Goal: Communication & Community: Participate in discussion

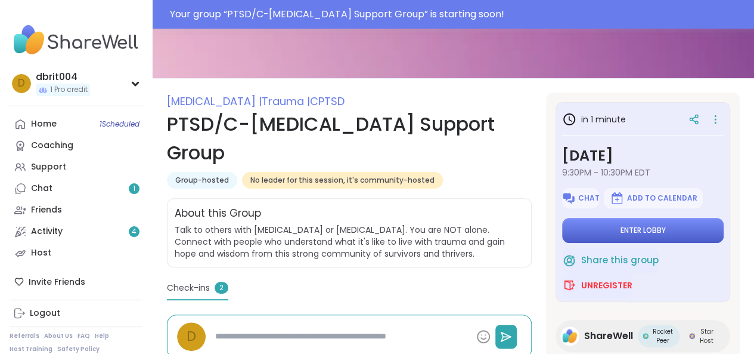
click at [621, 231] on span "Enter lobby" at bounding box center [643, 230] width 45 height 10
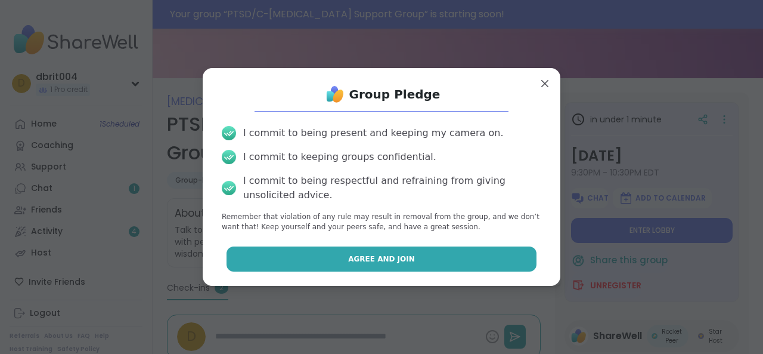
click at [431, 255] on button "Agree and Join" at bounding box center [382, 258] width 311 height 25
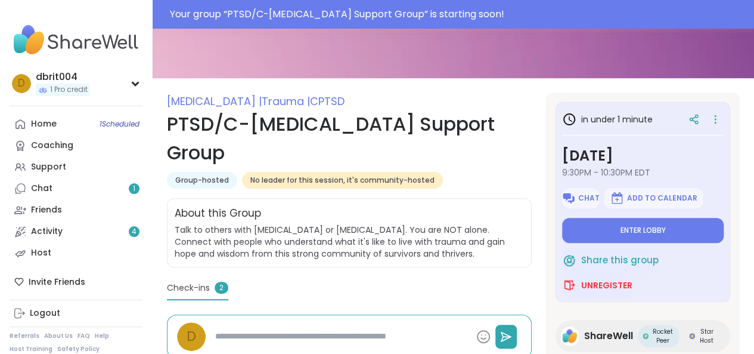
type textarea "*"
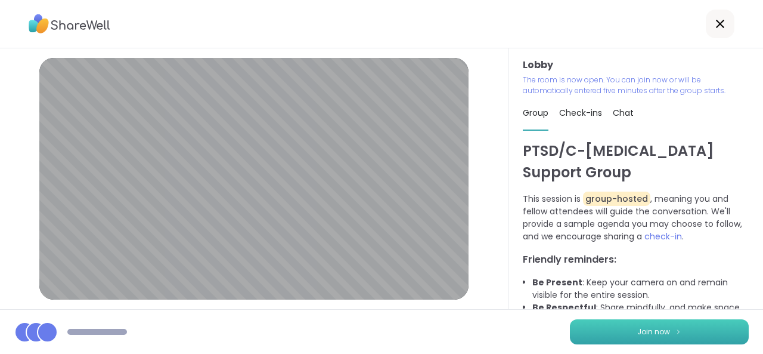
click at [656, 328] on span "Join now" at bounding box center [653, 331] width 33 height 11
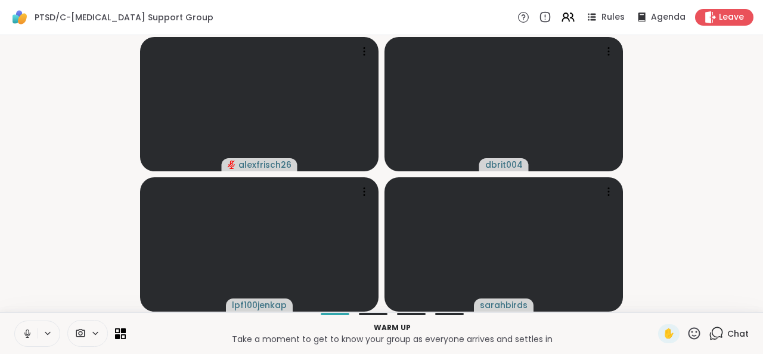
click at [37, 334] on button at bounding box center [26, 333] width 23 height 25
click at [31, 332] on icon at bounding box center [27, 333] width 11 height 11
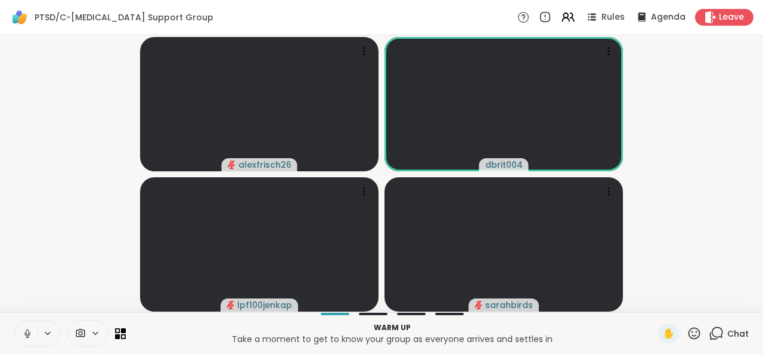
click at [32, 332] on icon at bounding box center [27, 333] width 11 height 11
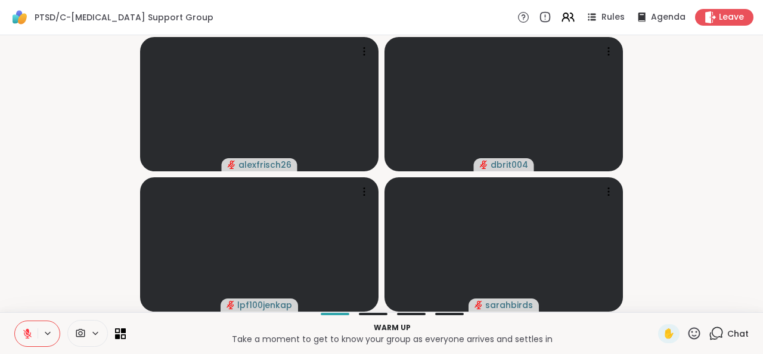
scroll to position [0, 9]
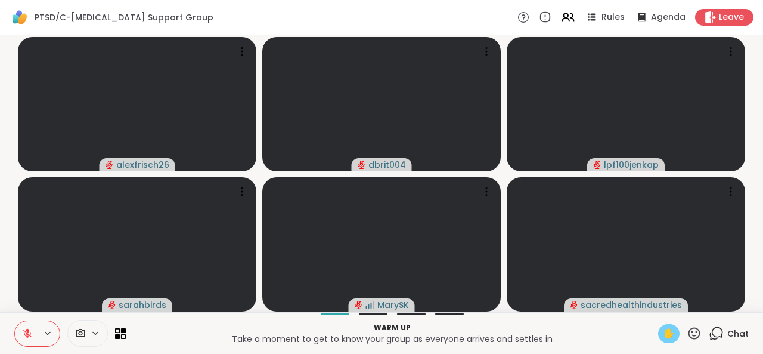
click at [663, 340] on span "✋" at bounding box center [669, 333] width 12 height 14
click at [663, 339] on span "✋" at bounding box center [669, 333] width 12 height 14
click at [689, 334] on icon at bounding box center [695, 333] width 12 height 12
click at [607, 326] on p "Warm up" at bounding box center [392, 327] width 518 height 11
click at [650, 22] on span "Agenda" at bounding box center [668, 17] width 36 height 13
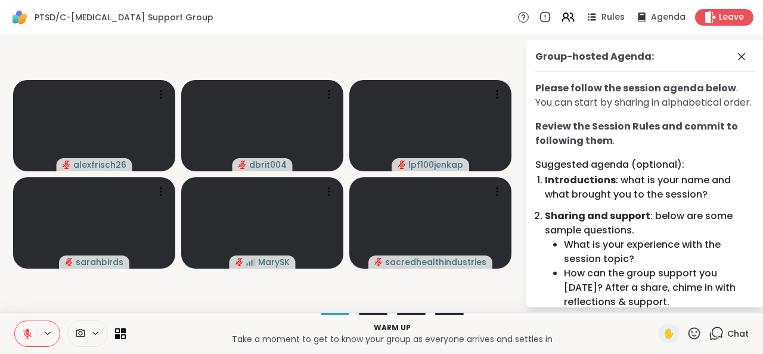
click at [43, 331] on icon at bounding box center [48, 333] width 10 height 10
click at [22, 332] on icon at bounding box center [27, 333] width 11 height 11
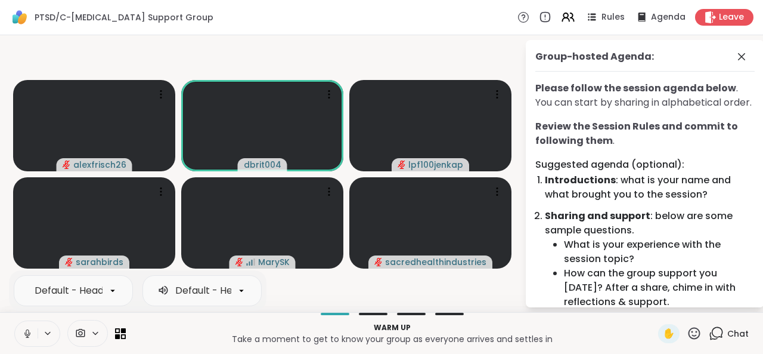
click at [38, 332] on button at bounding box center [49, 333] width 22 height 10
click at [25, 332] on button at bounding box center [26, 333] width 23 height 25
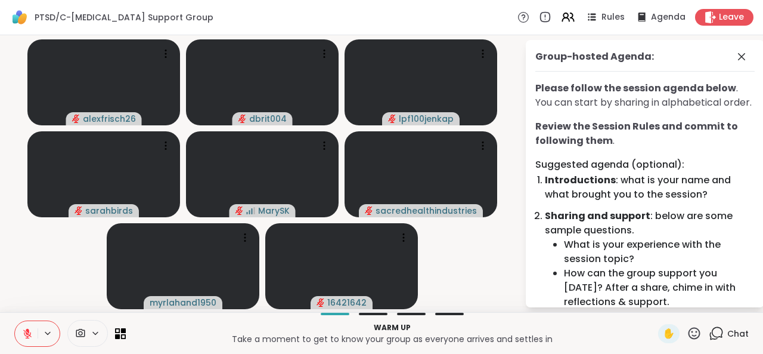
click at [22, 337] on icon at bounding box center [27, 333] width 11 height 11
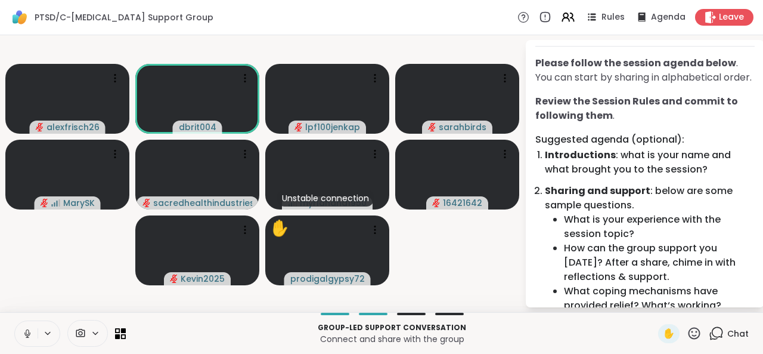
scroll to position [0, 0]
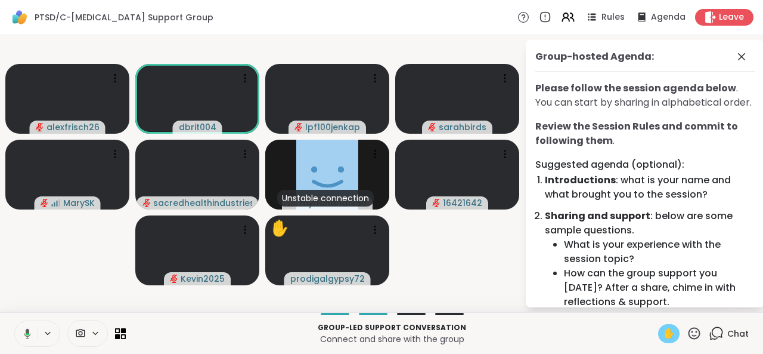
click at [663, 334] on span "✋" at bounding box center [669, 333] width 12 height 14
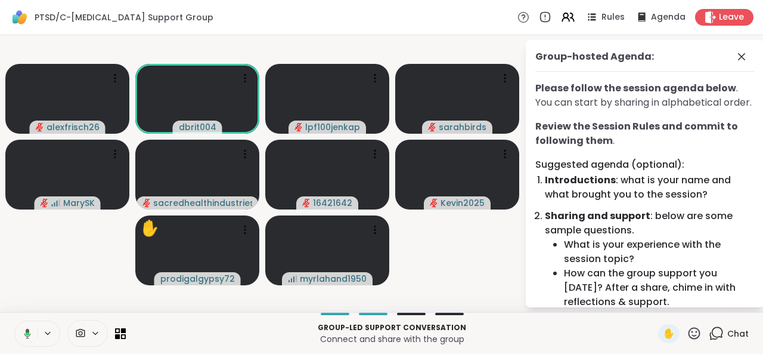
click at [17, 339] on button at bounding box center [25, 333] width 24 height 25
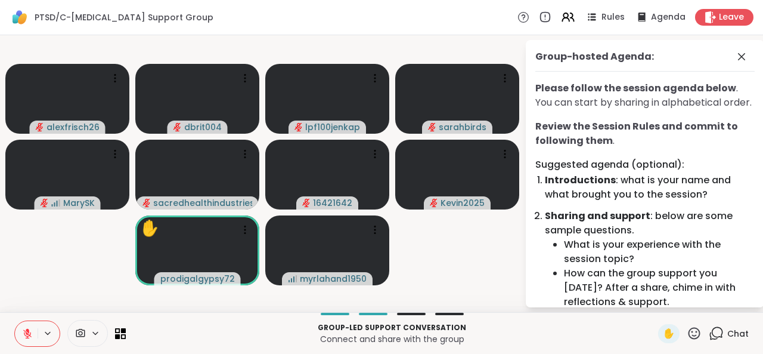
click at [22, 328] on icon at bounding box center [27, 333] width 11 height 11
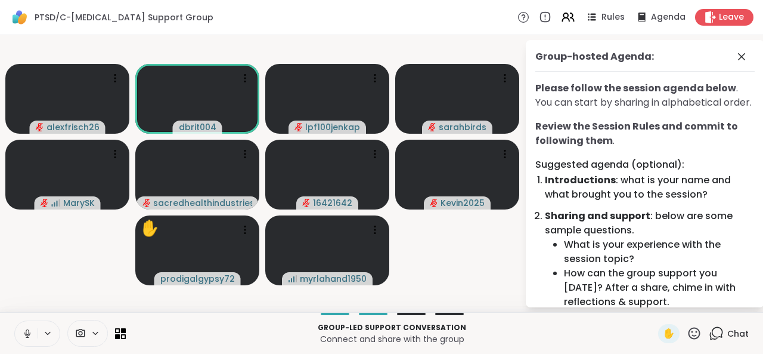
click at [22, 328] on icon at bounding box center [27, 333] width 11 height 11
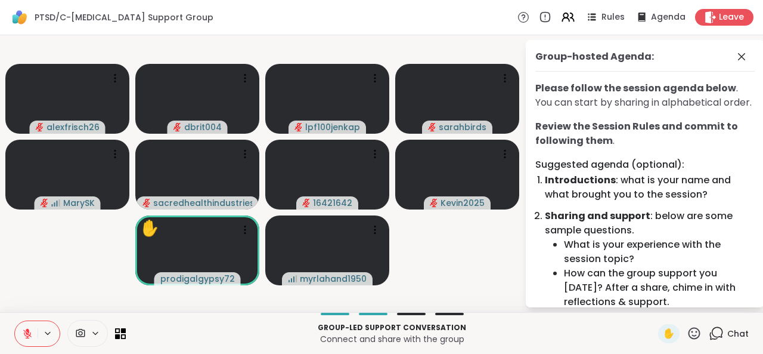
click at [26, 328] on icon at bounding box center [28, 330] width 4 height 5
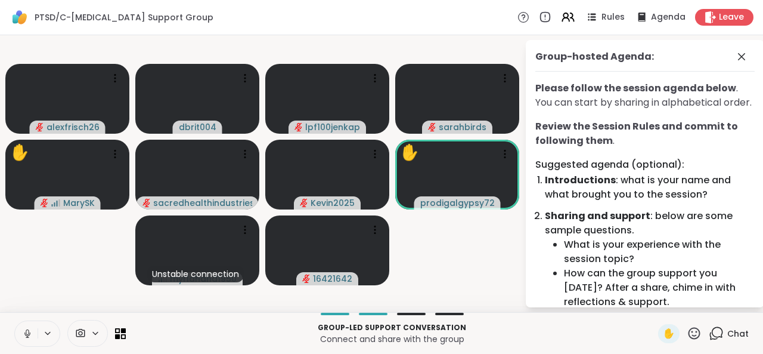
click at [24, 333] on icon at bounding box center [27, 333] width 6 height 4
click at [23, 333] on icon at bounding box center [27, 333] width 8 height 8
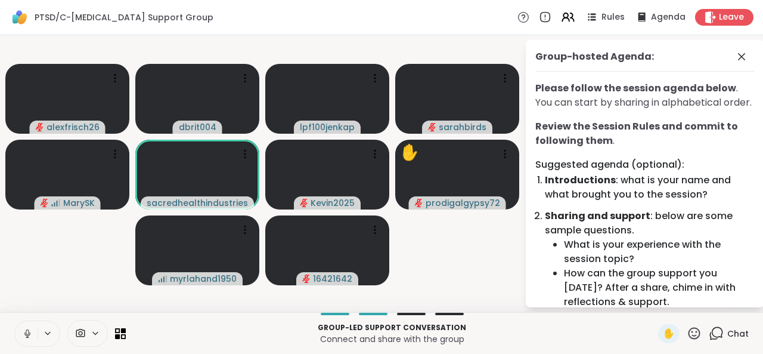
click at [23, 333] on icon at bounding box center [27, 333] width 11 height 11
click at [27, 333] on button at bounding box center [26, 333] width 23 height 25
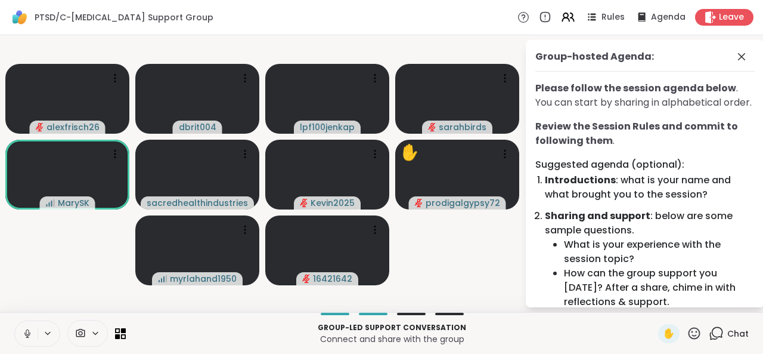
click at [23, 334] on icon at bounding box center [27, 333] width 11 height 11
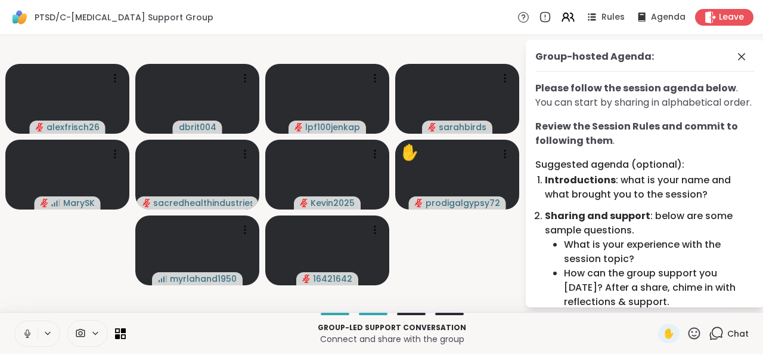
click at [475, 292] on video-player-container "alexfrisch26 dbrit004 lpf100jenkap sarahbirds MarySK sacredhealthindustries Kev…" at bounding box center [262, 173] width 510 height 267
click at [23, 332] on icon at bounding box center [27, 333] width 11 height 11
click at [20, 341] on button at bounding box center [26, 333] width 23 height 25
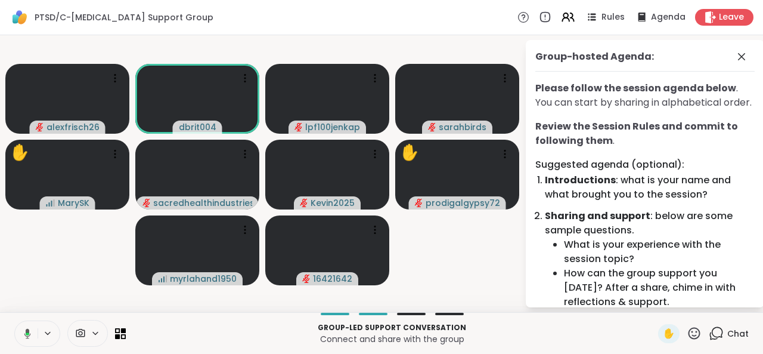
click at [21, 334] on button at bounding box center [25, 333] width 24 height 25
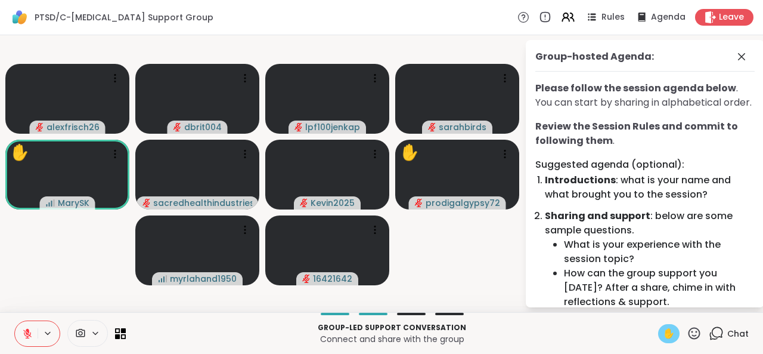
click at [663, 332] on span "✋" at bounding box center [669, 333] width 12 height 14
click at [687, 337] on icon at bounding box center [694, 332] width 15 height 15
click at [653, 305] on span "❤️" at bounding box center [659, 301] width 12 height 14
click at [663, 330] on span "✋" at bounding box center [669, 333] width 12 height 14
click at [687, 333] on icon at bounding box center [694, 332] width 15 height 15
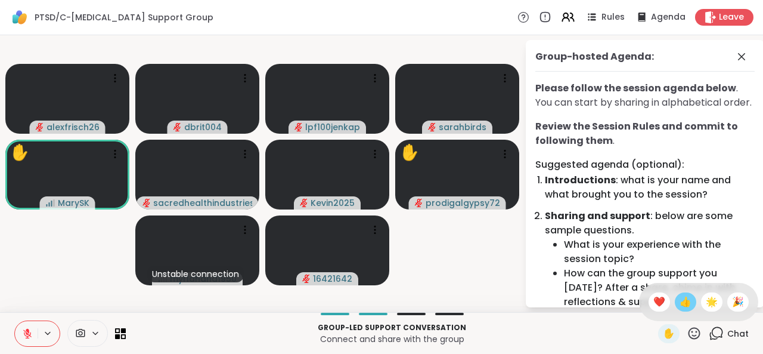
click at [680, 307] on span "👍" at bounding box center [686, 301] width 12 height 14
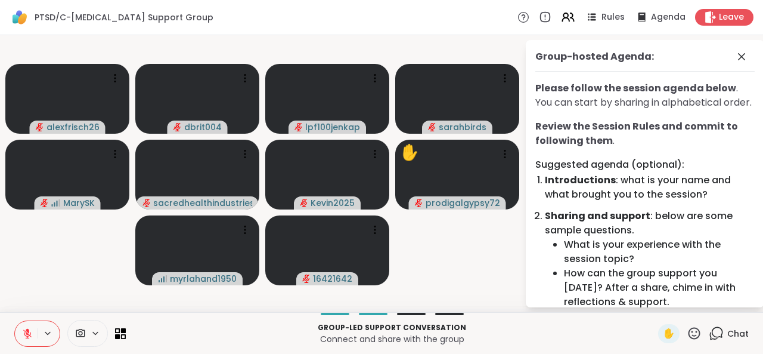
click at [23, 332] on icon at bounding box center [27, 333] width 8 height 8
click at [23, 336] on icon at bounding box center [27, 333] width 8 height 8
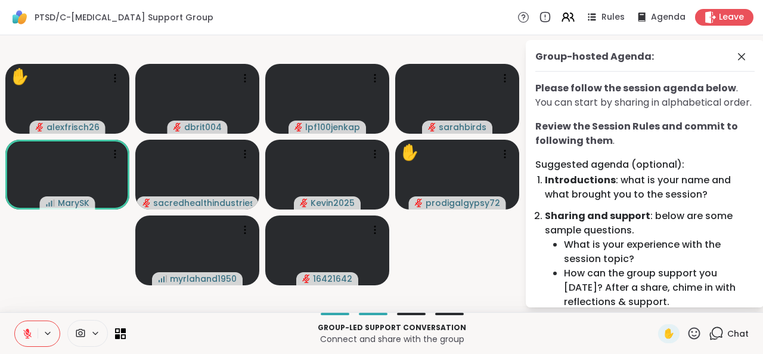
click at [23, 334] on icon at bounding box center [27, 333] width 8 height 8
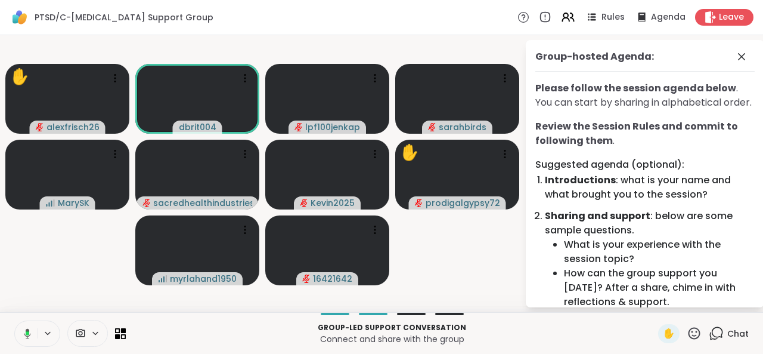
click at [26, 334] on icon at bounding box center [28, 333] width 4 height 4
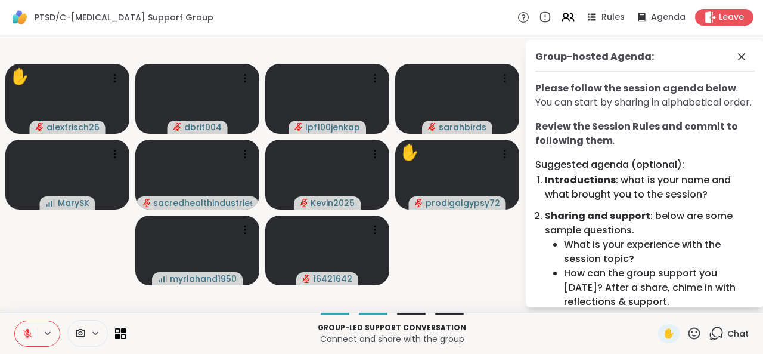
click at [23, 334] on icon at bounding box center [27, 333] width 8 height 8
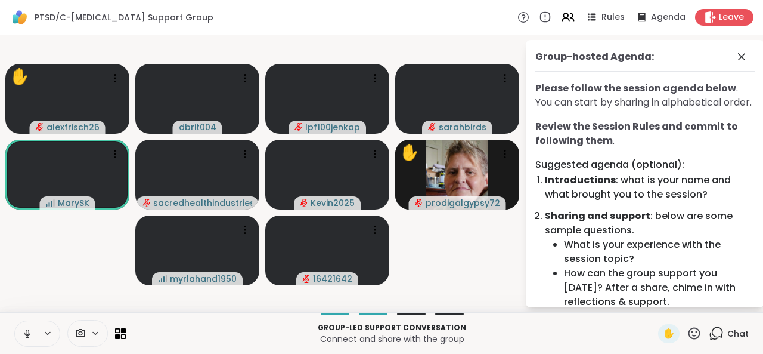
click at [22, 334] on icon at bounding box center [27, 333] width 11 height 11
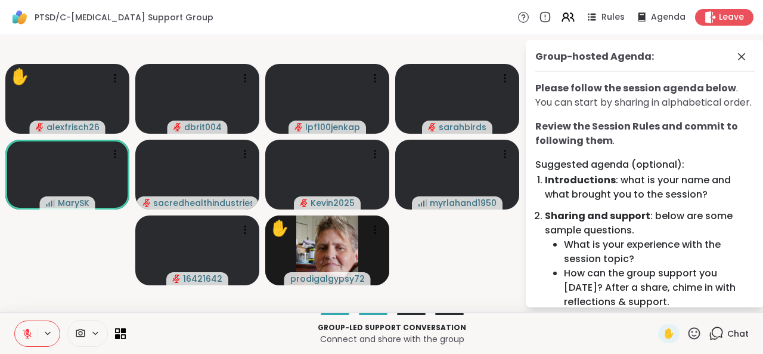
click at [23, 334] on icon at bounding box center [27, 333] width 8 height 8
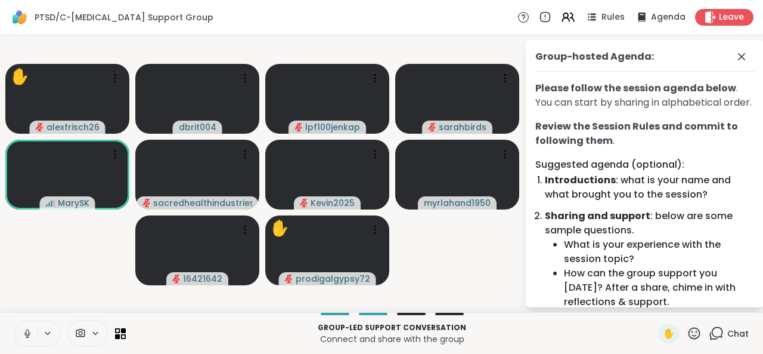
click at [26, 333] on icon at bounding box center [27, 331] width 3 height 5
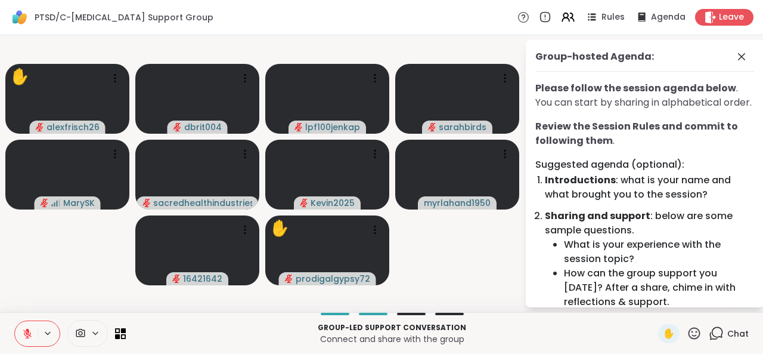
click at [23, 333] on icon at bounding box center [27, 333] width 8 height 8
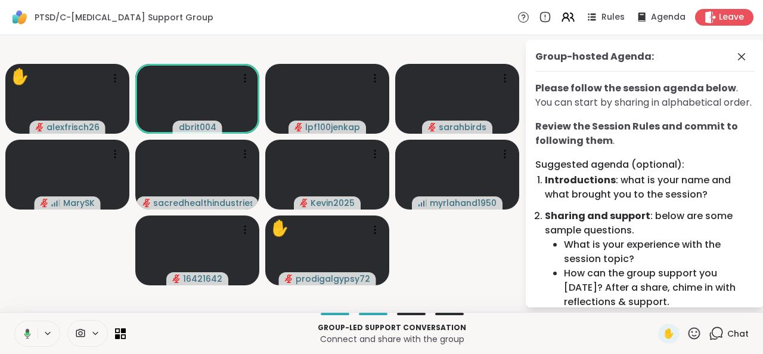
click at [26, 333] on icon at bounding box center [28, 332] width 4 height 3
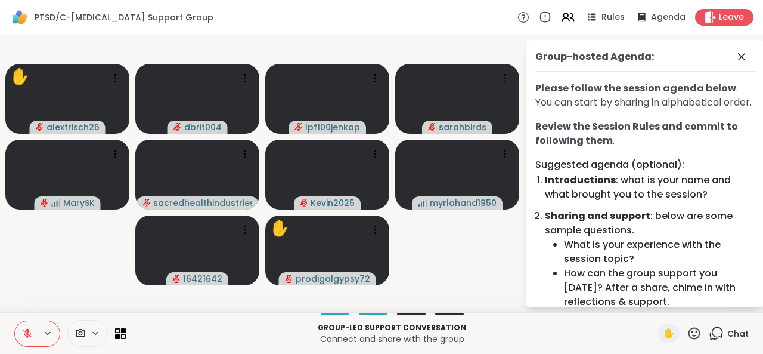
click at [38, 330] on button at bounding box center [49, 333] width 22 height 10
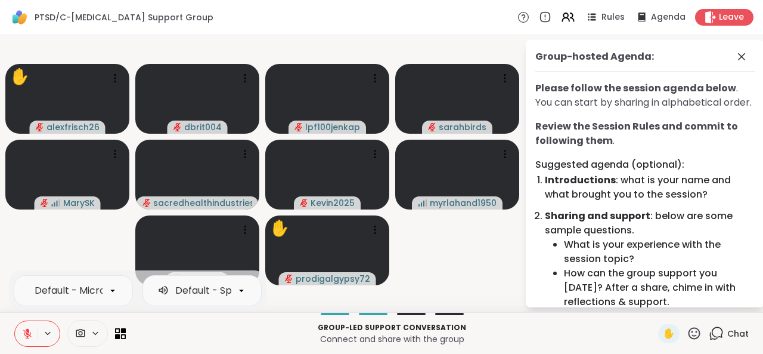
click at [38, 330] on button at bounding box center [49, 333] width 22 height 10
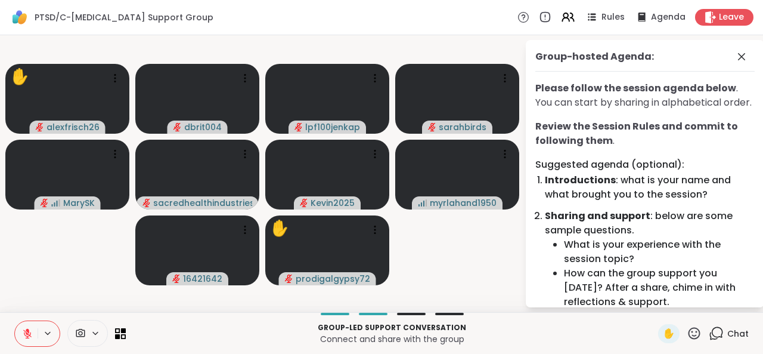
click at [38, 330] on button at bounding box center [49, 333] width 22 height 10
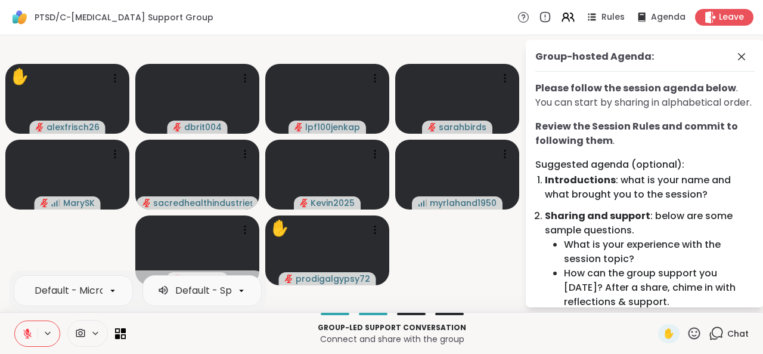
click at [38, 330] on button at bounding box center [49, 333] width 22 height 10
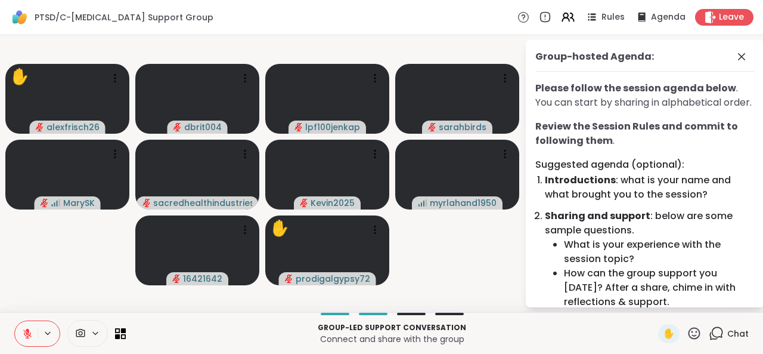
click at [15, 326] on button at bounding box center [26, 333] width 23 height 25
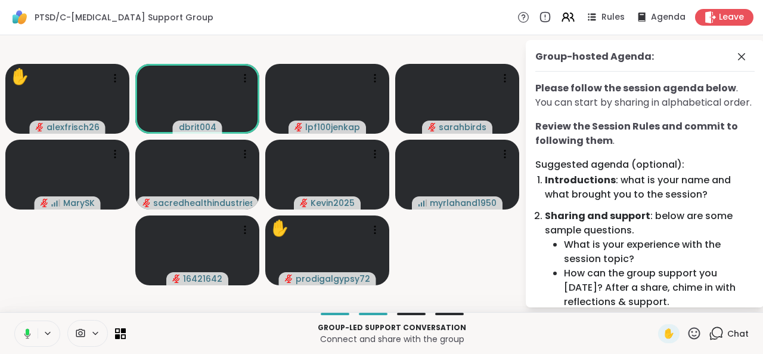
click at [20, 328] on icon at bounding box center [25, 333] width 11 height 11
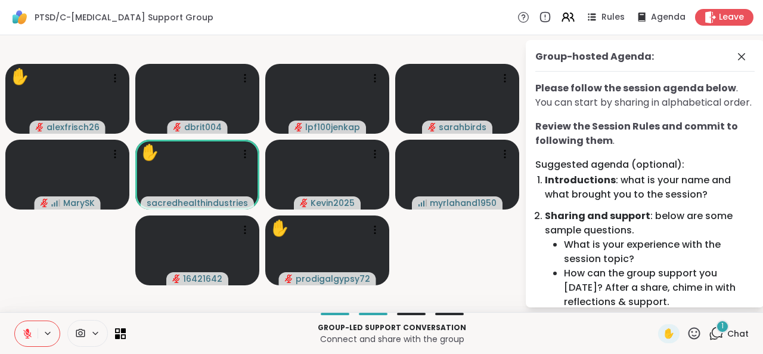
click at [687, 331] on icon at bounding box center [694, 332] width 15 height 15
click at [675, 299] on div "👍" at bounding box center [685, 301] width 21 height 19
click at [687, 331] on icon at bounding box center [694, 332] width 15 height 15
click at [653, 300] on span "❤️" at bounding box center [659, 301] width 12 height 14
click at [687, 331] on icon at bounding box center [694, 332] width 15 height 15
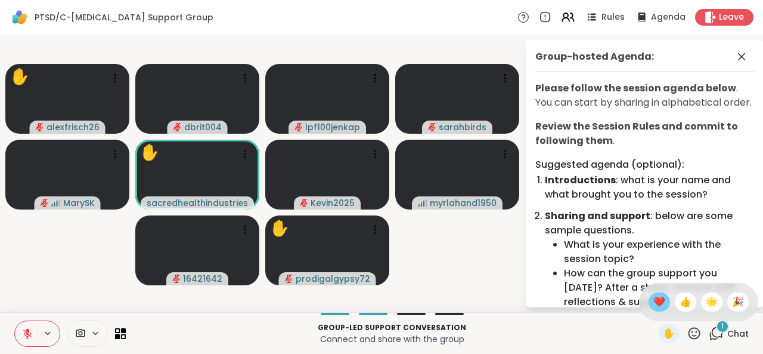
click at [653, 303] on span "❤️" at bounding box center [659, 301] width 12 height 14
click at [43, 328] on icon at bounding box center [48, 333] width 10 height 10
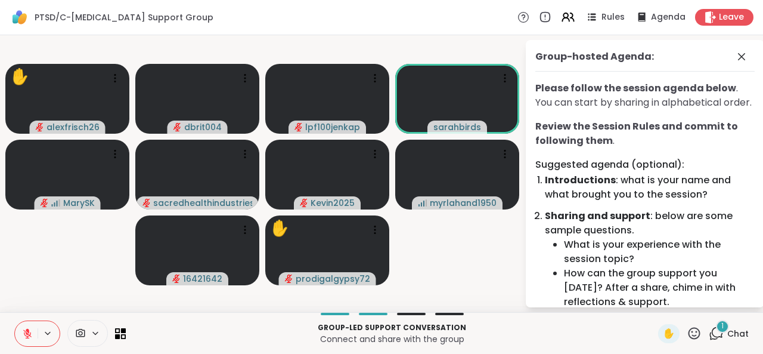
click at [687, 330] on icon at bounding box center [694, 332] width 15 height 15
click at [687, 332] on icon at bounding box center [694, 332] width 15 height 15
click at [680, 302] on span "👍" at bounding box center [686, 301] width 12 height 14
click at [665, 302] on li "How can the group support you [DATE]? After a share, chime in with reflections …" at bounding box center [659, 287] width 191 height 43
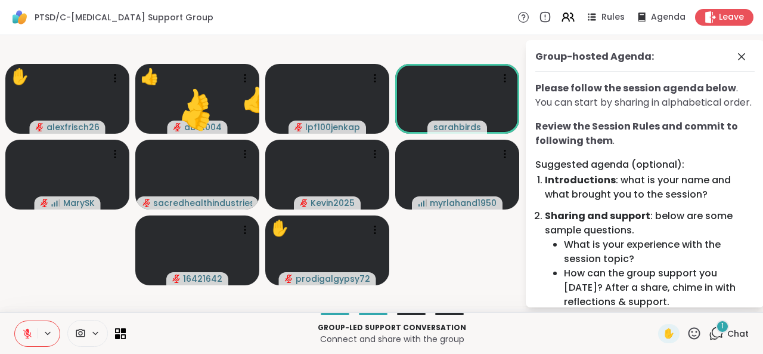
click at [687, 328] on icon at bounding box center [694, 332] width 15 height 15
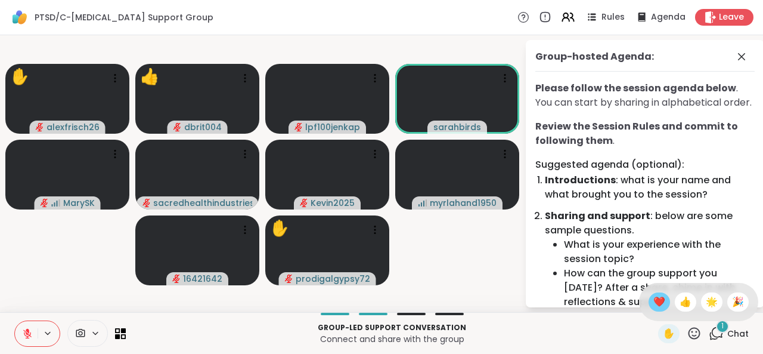
click at [653, 305] on span "❤️" at bounding box center [659, 301] width 12 height 14
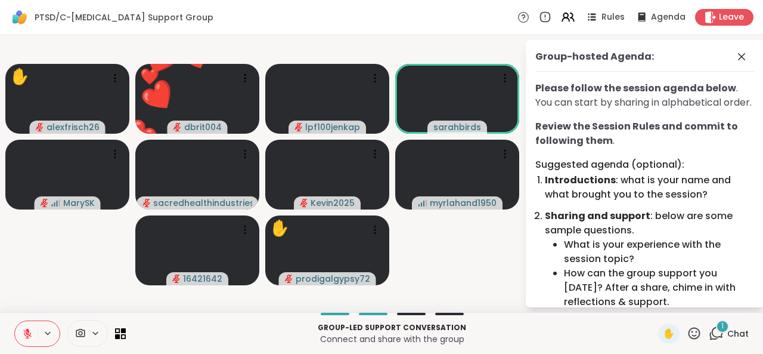
click at [687, 330] on icon at bounding box center [694, 332] width 15 height 15
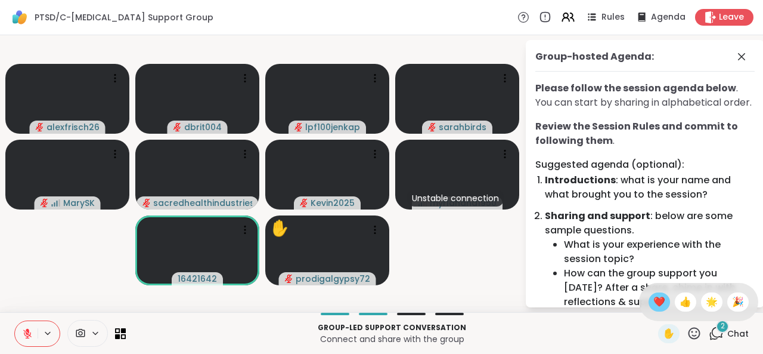
click at [653, 303] on span "❤️" at bounding box center [659, 301] width 12 height 14
click at [687, 332] on icon at bounding box center [694, 332] width 15 height 15
drag, startPoint x: 674, startPoint y: 307, endPoint x: 677, endPoint y: 327, distance: 20.5
click at [687, 327] on div "✋ ❤️ 👍 🌟 🎉" at bounding box center [694, 332] width 15 height 15
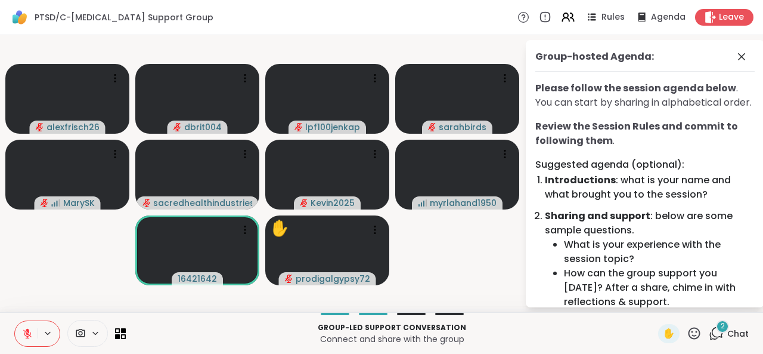
click at [689, 327] on icon at bounding box center [695, 333] width 12 height 12
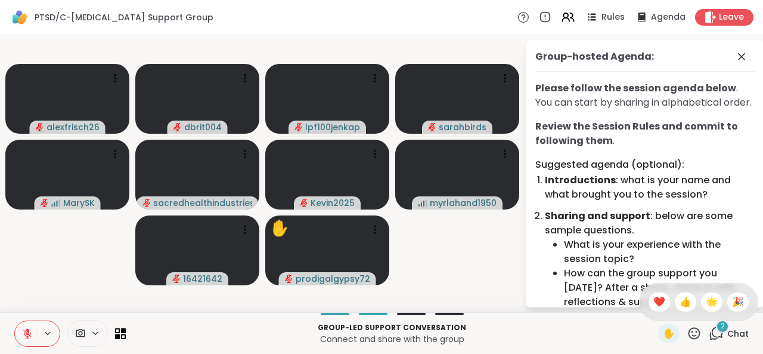
click at [589, 333] on p "Connect and share with the group" at bounding box center [392, 339] width 518 height 12
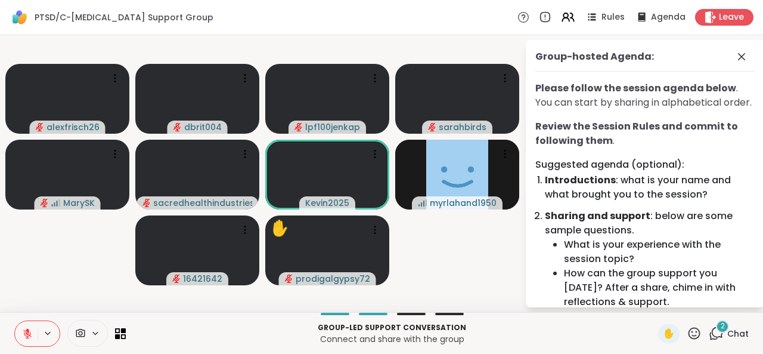
click at [687, 330] on icon at bounding box center [694, 332] width 15 height 15
click at [653, 301] on span "❤️" at bounding box center [659, 301] width 12 height 14
click at [22, 337] on icon at bounding box center [27, 333] width 11 height 11
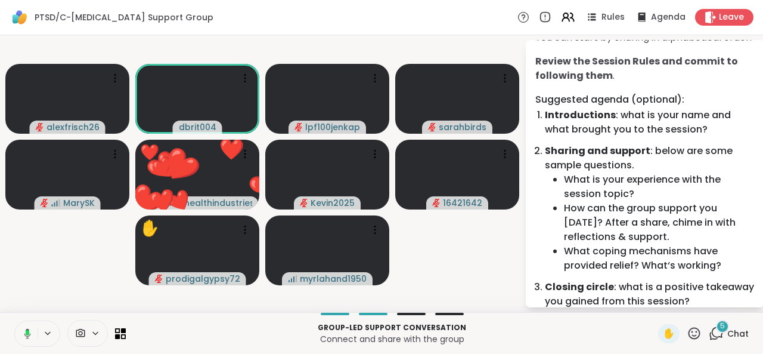
scroll to position [104, 0]
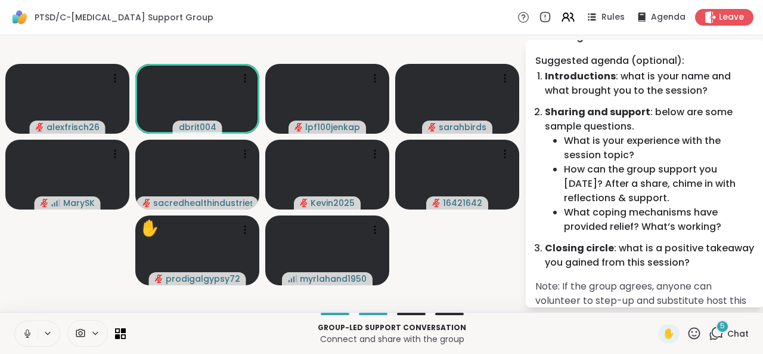
click at [22, 334] on icon at bounding box center [27, 333] width 11 height 11
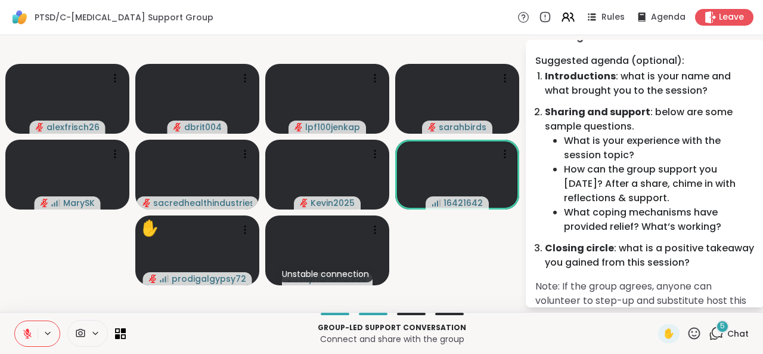
click at [687, 330] on icon at bounding box center [694, 332] width 15 height 15
click at [22, 328] on icon at bounding box center [27, 333] width 11 height 11
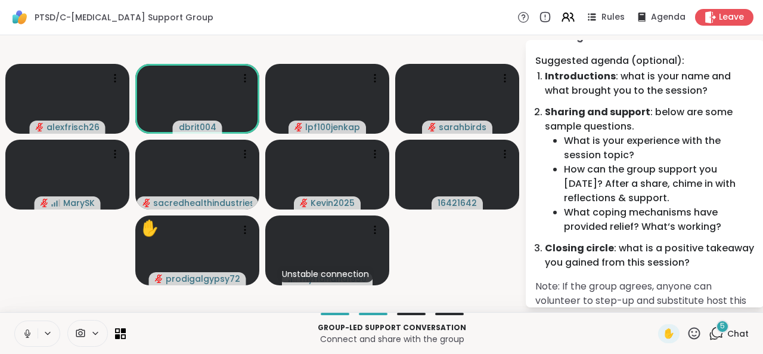
click at [15, 337] on button at bounding box center [26, 333] width 23 height 25
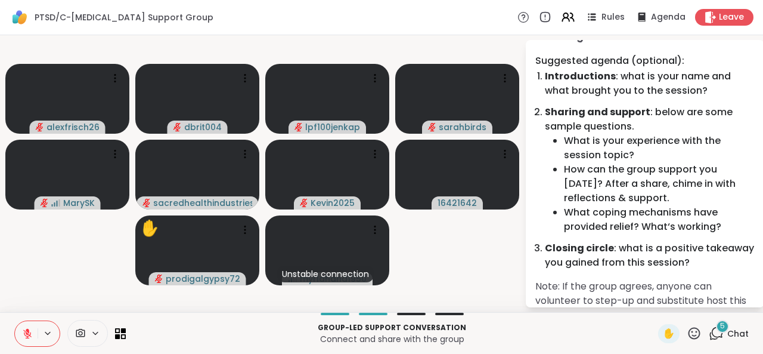
click at [15, 337] on button at bounding box center [26, 333] width 23 height 25
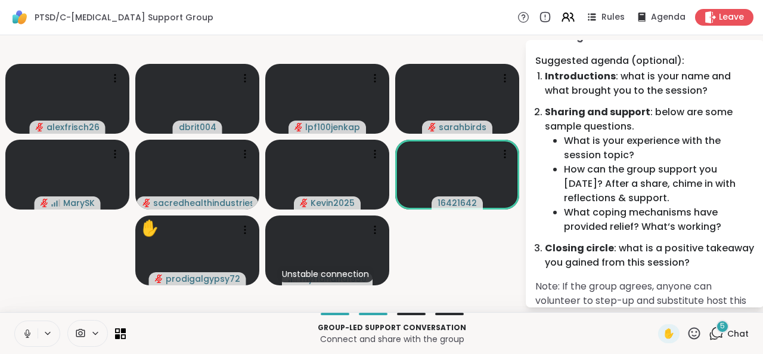
click at [22, 332] on icon at bounding box center [27, 333] width 11 height 11
click at [689, 338] on icon at bounding box center [695, 333] width 12 height 12
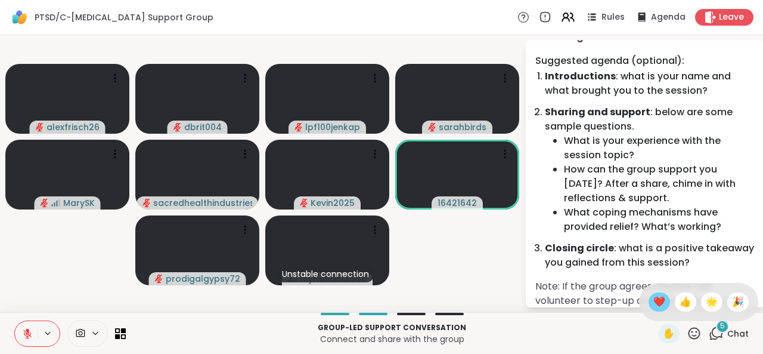
click at [653, 296] on span "❤️" at bounding box center [659, 301] width 12 height 14
click at [23, 330] on icon at bounding box center [27, 333] width 11 height 11
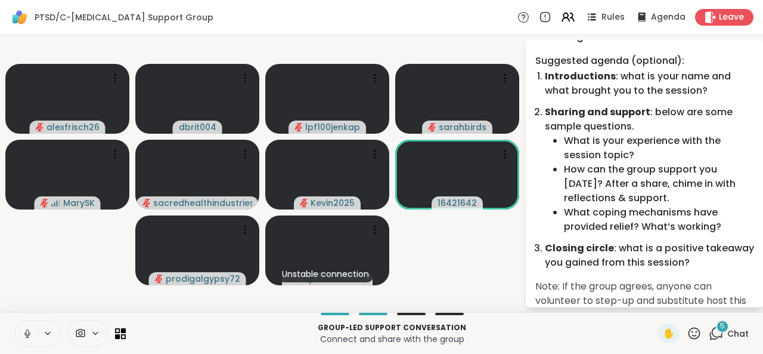
click at [23, 330] on icon at bounding box center [27, 333] width 11 height 11
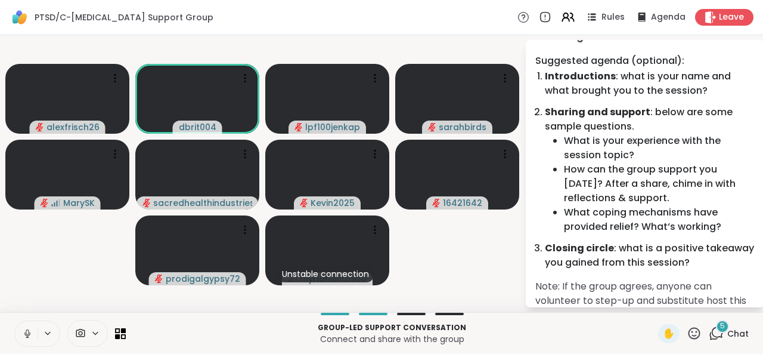
click at [22, 328] on icon at bounding box center [27, 333] width 11 height 11
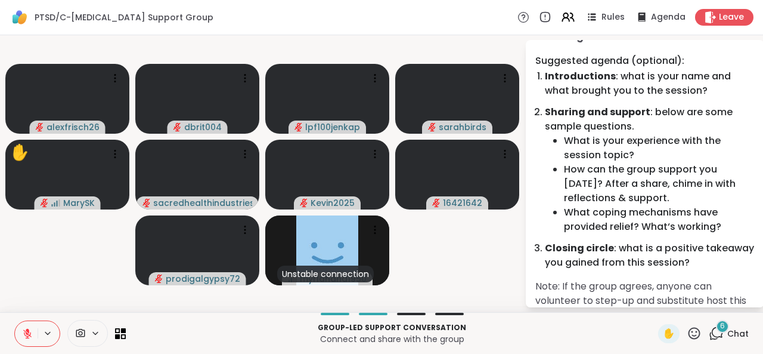
click at [26, 332] on icon at bounding box center [28, 330] width 4 height 5
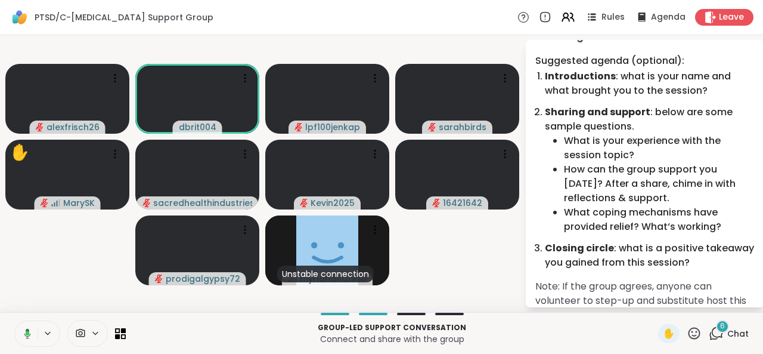
click at [26, 332] on icon at bounding box center [28, 332] width 4 height 5
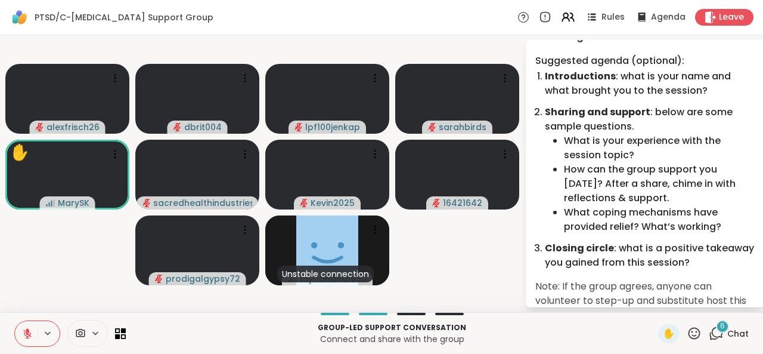
click at [26, 332] on icon at bounding box center [28, 330] width 4 height 5
click at [23, 332] on icon at bounding box center [27, 333] width 11 height 11
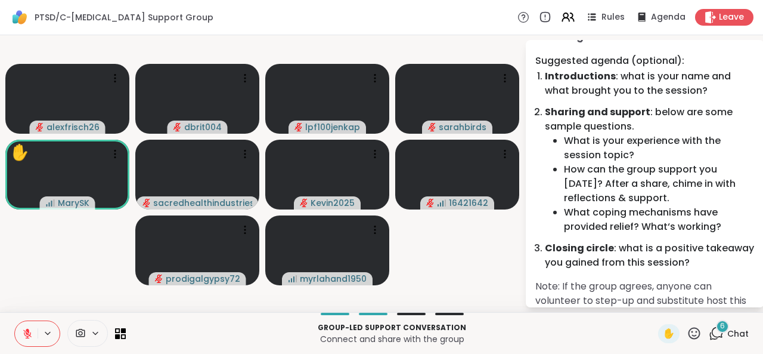
click at [689, 339] on icon at bounding box center [695, 333] width 12 height 12
click at [653, 303] on span "❤️" at bounding box center [659, 301] width 12 height 14
click at [687, 336] on icon at bounding box center [694, 332] width 15 height 15
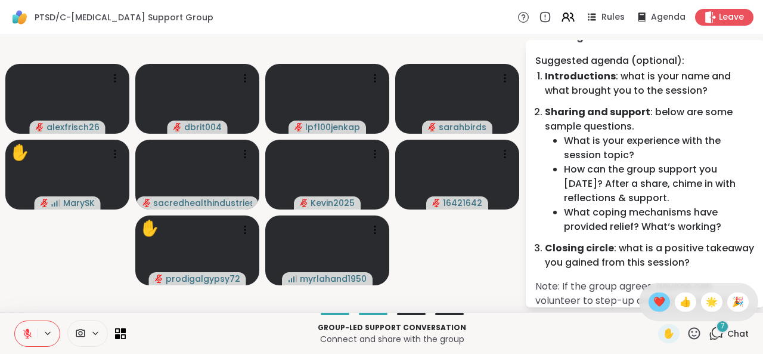
click at [653, 304] on span "❤️" at bounding box center [659, 301] width 12 height 14
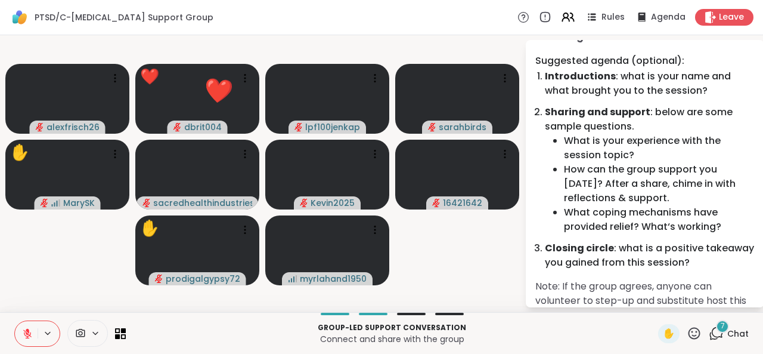
click at [23, 330] on button at bounding box center [26, 333] width 23 height 25
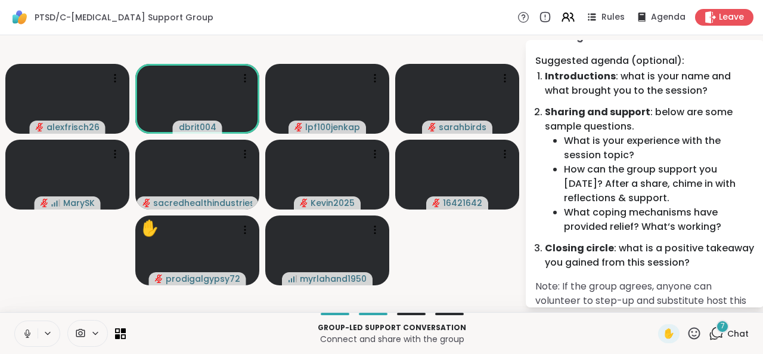
click at [26, 330] on icon at bounding box center [27, 331] width 3 height 5
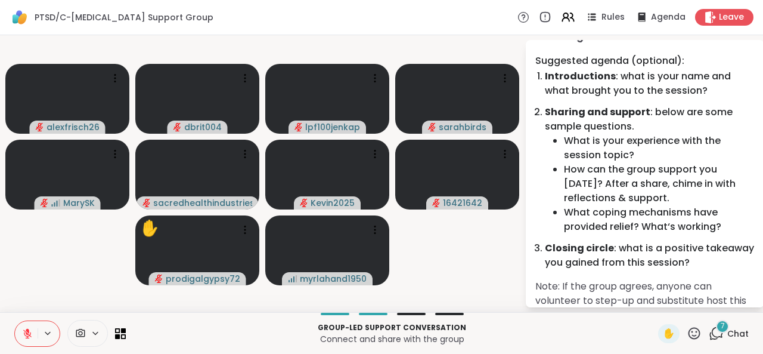
click at [22, 328] on icon at bounding box center [27, 333] width 11 height 11
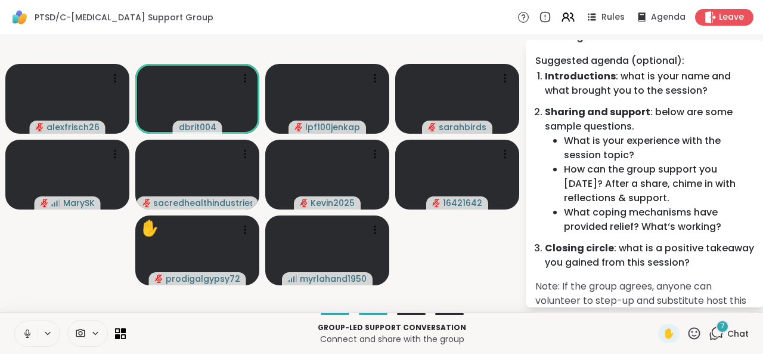
click at [22, 328] on icon at bounding box center [27, 333] width 11 height 11
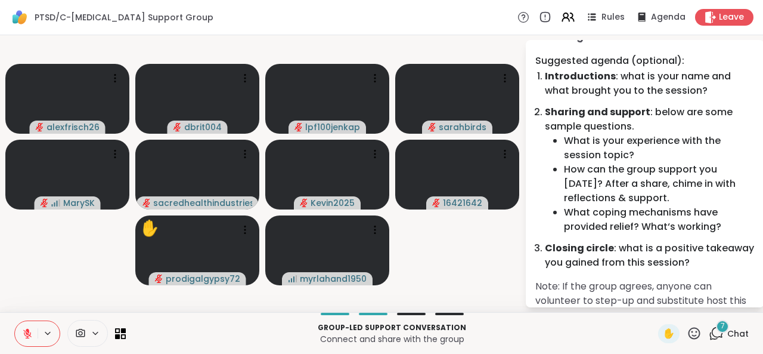
click at [22, 328] on icon at bounding box center [27, 333] width 11 height 11
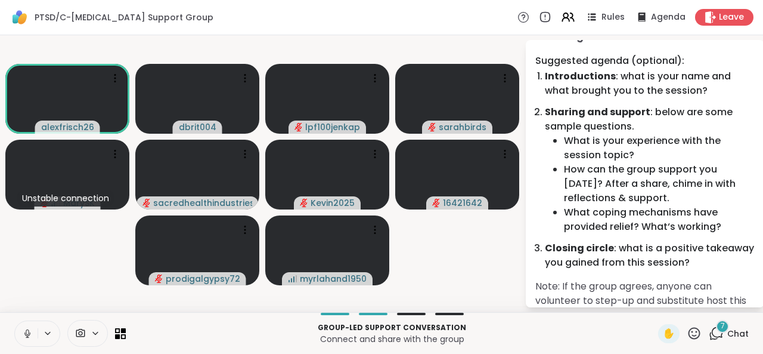
click at [22, 331] on icon at bounding box center [27, 333] width 11 height 11
click at [663, 336] on span "✋" at bounding box center [669, 333] width 12 height 14
click at [663, 331] on span "✋" at bounding box center [669, 333] width 12 height 14
click at [22, 330] on icon at bounding box center [27, 333] width 11 height 11
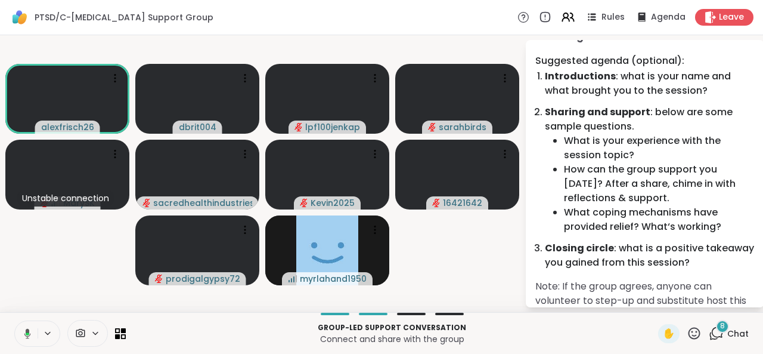
click at [21, 328] on icon at bounding box center [25, 333] width 11 height 11
click at [689, 330] on icon at bounding box center [695, 333] width 12 height 12
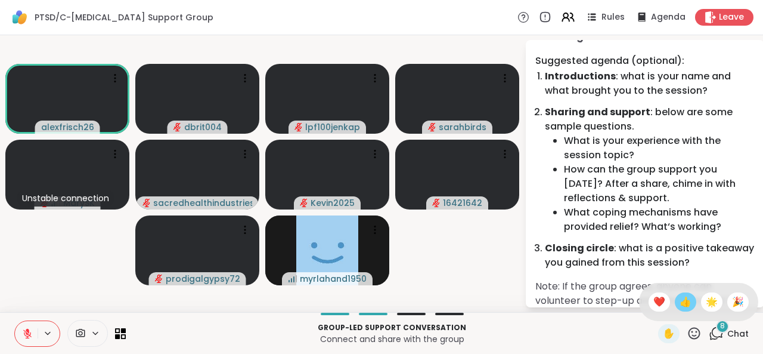
click at [680, 306] on span "👍" at bounding box center [686, 301] width 12 height 14
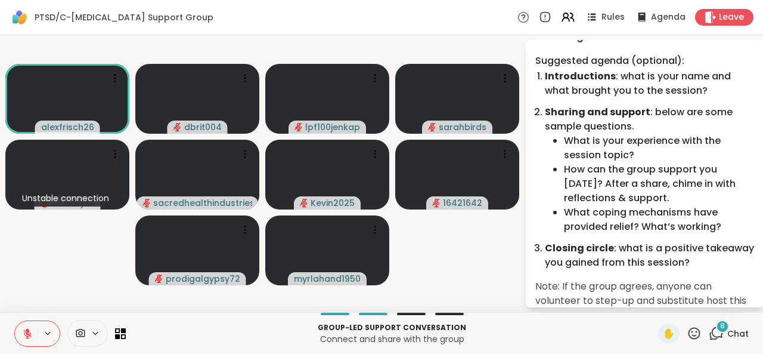
click at [23, 336] on icon at bounding box center [27, 333] width 8 height 8
click at [27, 336] on icon at bounding box center [27, 336] width 1 height 2
click at [23, 336] on icon at bounding box center [27, 333] width 8 height 8
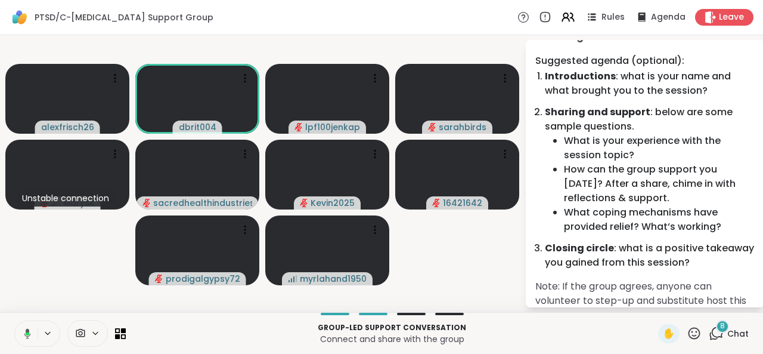
click at [20, 336] on icon at bounding box center [25, 333] width 11 height 11
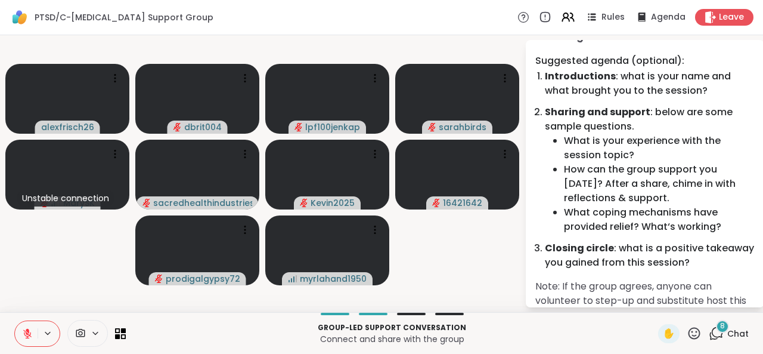
click at [23, 336] on icon at bounding box center [27, 333] width 8 height 8
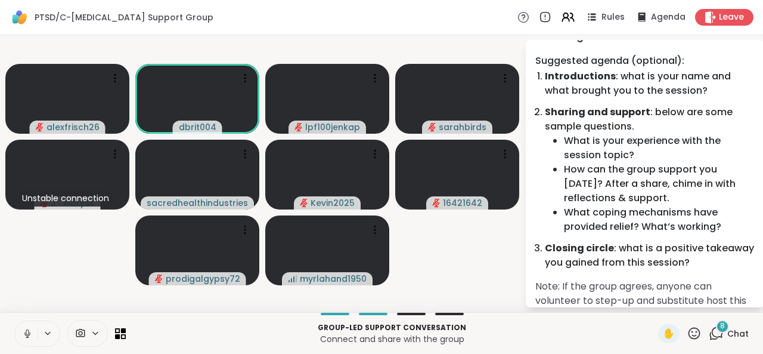
click at [15, 337] on button at bounding box center [26, 333] width 23 height 25
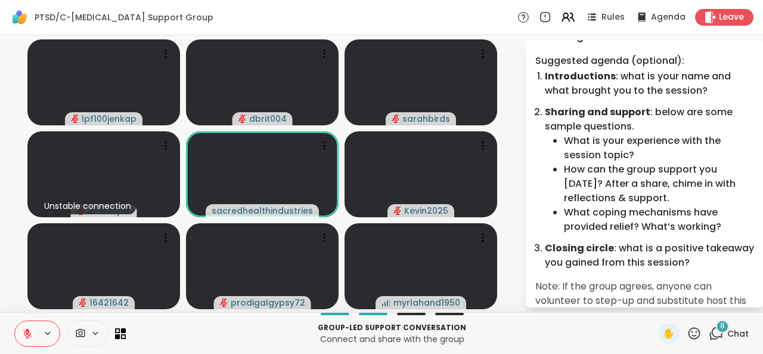
click at [687, 334] on icon at bounding box center [694, 332] width 15 height 15
click at [680, 309] on span "👍" at bounding box center [686, 301] width 12 height 14
click at [663, 333] on span "✋" at bounding box center [669, 333] width 12 height 14
click at [663, 330] on span "✋" at bounding box center [669, 333] width 12 height 14
click at [26, 330] on icon at bounding box center [28, 330] width 4 height 5
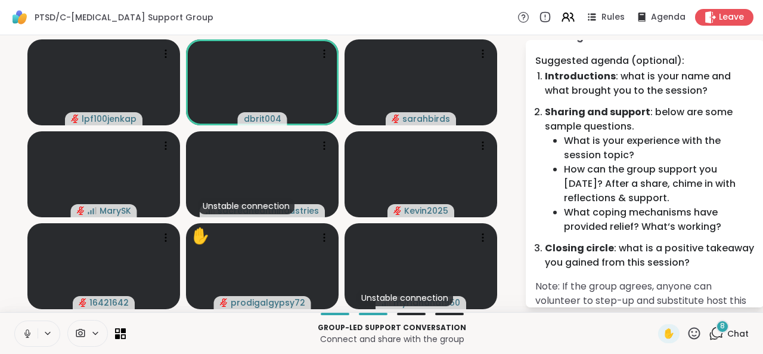
click at [22, 332] on icon at bounding box center [27, 333] width 11 height 11
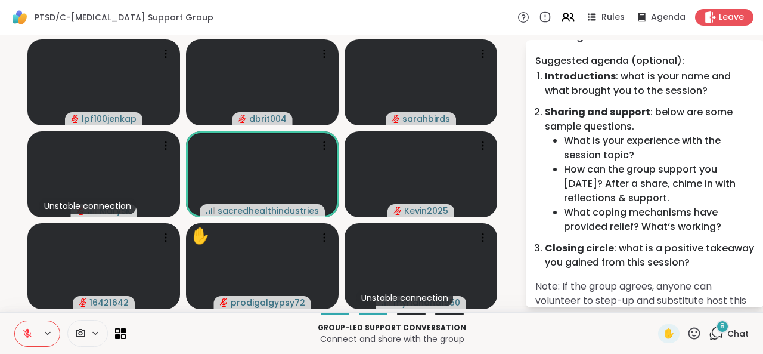
click at [23, 334] on icon at bounding box center [27, 333] width 8 height 8
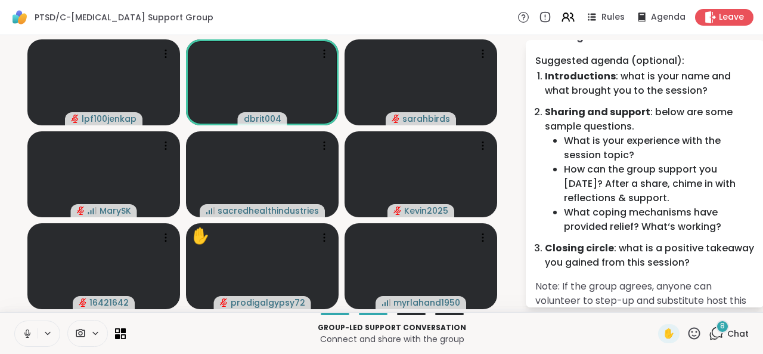
click at [22, 335] on icon at bounding box center [27, 333] width 11 height 11
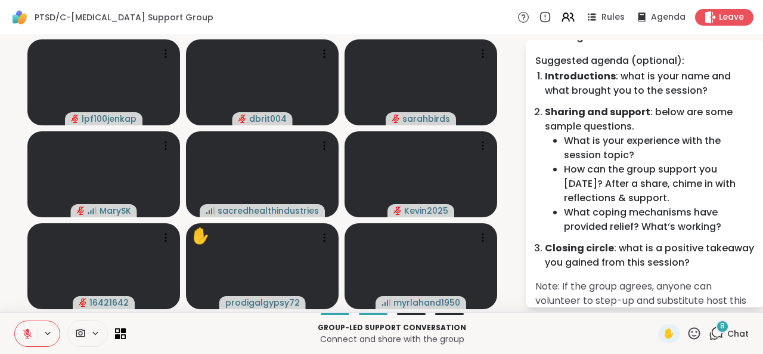
click at [22, 334] on icon at bounding box center [27, 333] width 11 height 11
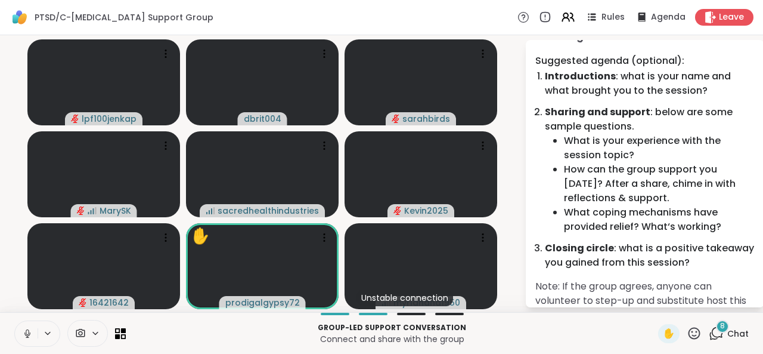
click at [687, 330] on icon at bounding box center [694, 332] width 15 height 15
click at [653, 295] on span "❤️" at bounding box center [659, 301] width 12 height 14
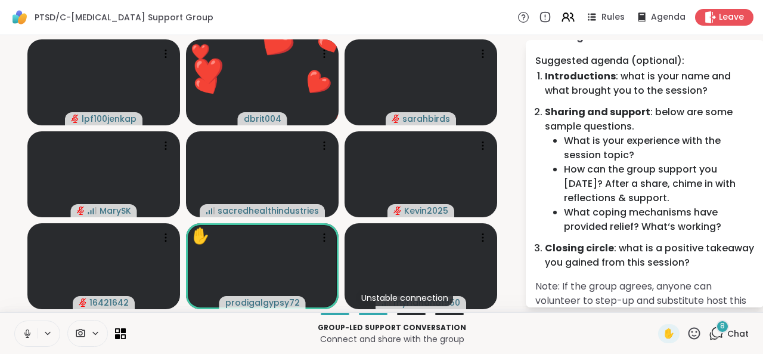
click at [689, 331] on icon at bounding box center [695, 333] width 12 height 12
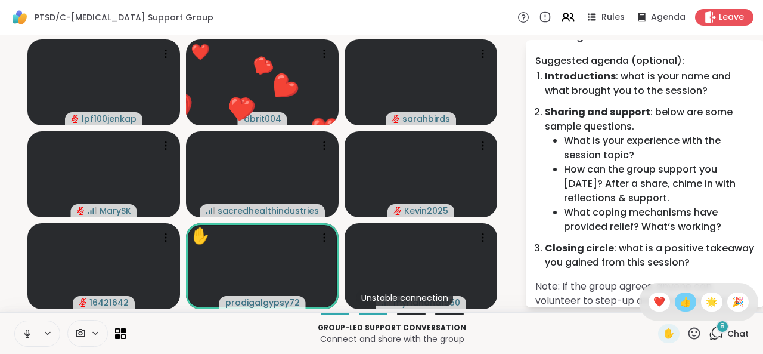
click at [680, 298] on span "👍" at bounding box center [686, 301] width 12 height 14
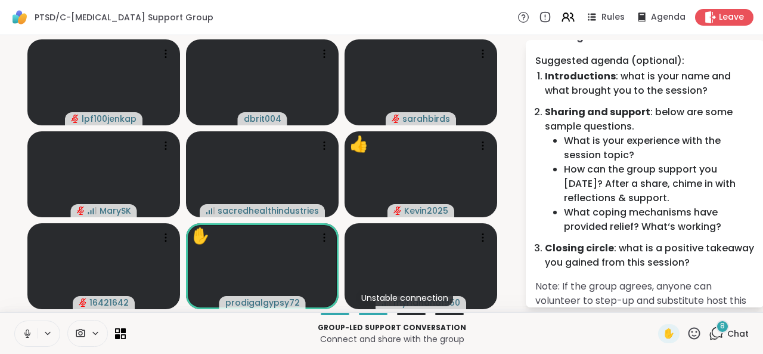
click at [689, 338] on icon at bounding box center [695, 333] width 12 height 12
click at [680, 298] on span "👍" at bounding box center [686, 301] width 12 height 14
click at [22, 328] on icon at bounding box center [27, 333] width 11 height 11
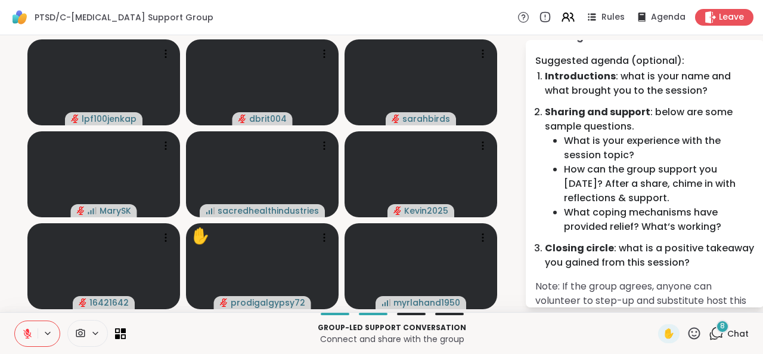
click at [22, 334] on icon at bounding box center [27, 333] width 11 height 11
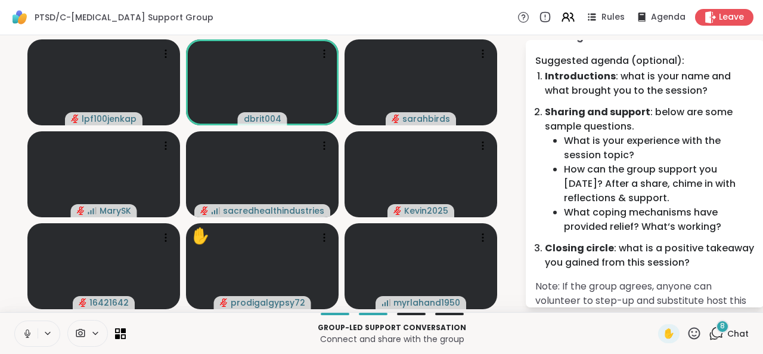
click at [22, 334] on icon at bounding box center [27, 333] width 11 height 11
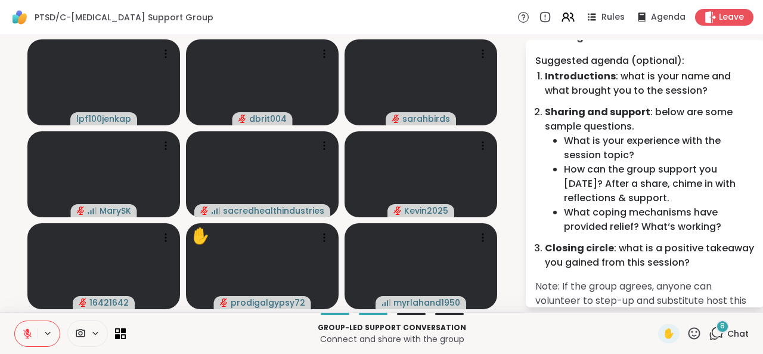
click at [22, 334] on icon at bounding box center [27, 333] width 11 height 11
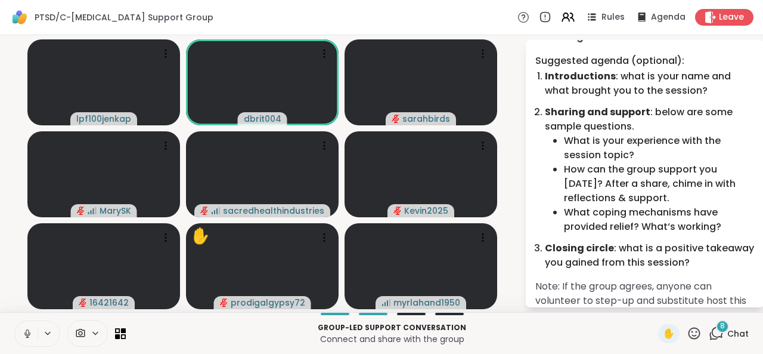
click at [22, 334] on icon at bounding box center [27, 333] width 11 height 11
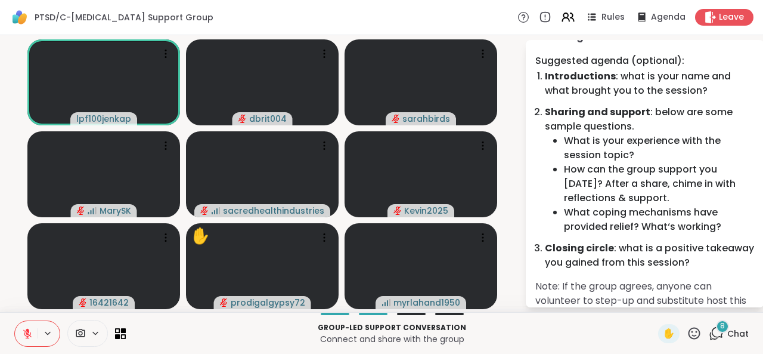
click at [687, 332] on icon at bounding box center [694, 332] width 15 height 15
click at [653, 301] on span "❤️" at bounding box center [659, 301] width 12 height 14
click at [687, 337] on icon at bounding box center [694, 332] width 15 height 15
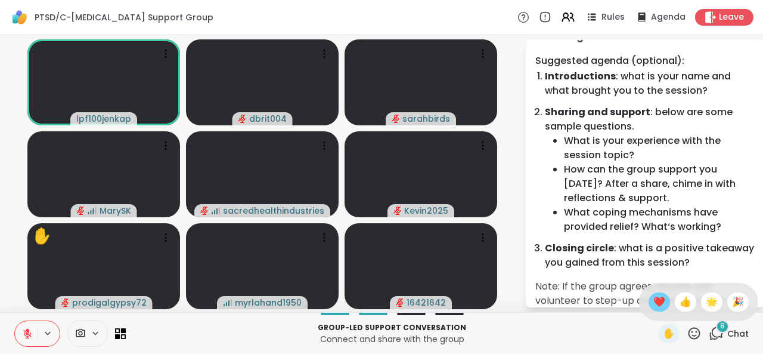
click at [653, 308] on span "❤️" at bounding box center [659, 301] width 12 height 14
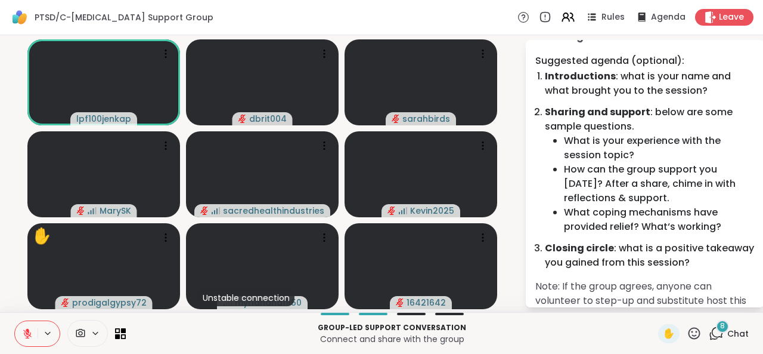
click at [687, 333] on icon at bounding box center [694, 332] width 15 height 15
click at [680, 302] on span "👍" at bounding box center [686, 301] width 12 height 14
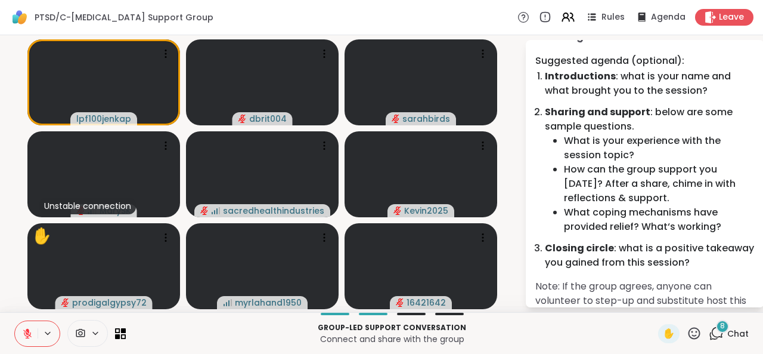
click at [687, 328] on icon at bounding box center [694, 332] width 15 height 15
click at [653, 305] on span "❤️" at bounding box center [659, 301] width 12 height 14
click at [663, 335] on span "✋" at bounding box center [669, 333] width 12 height 14
click at [687, 334] on icon at bounding box center [694, 332] width 15 height 15
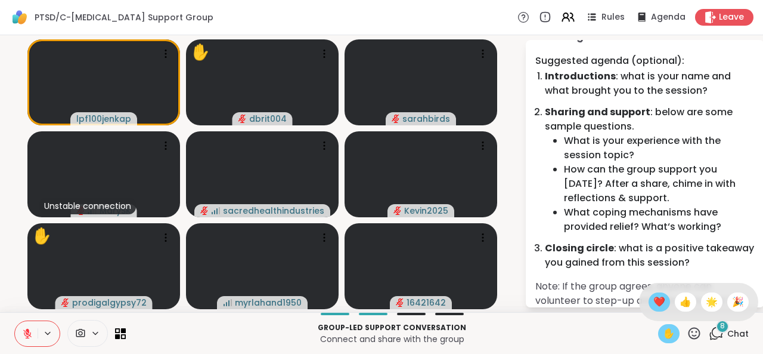
click at [653, 303] on span "❤️" at bounding box center [659, 301] width 12 height 14
click at [687, 334] on icon at bounding box center [694, 332] width 15 height 15
click at [653, 300] on span "❤️" at bounding box center [659, 301] width 12 height 14
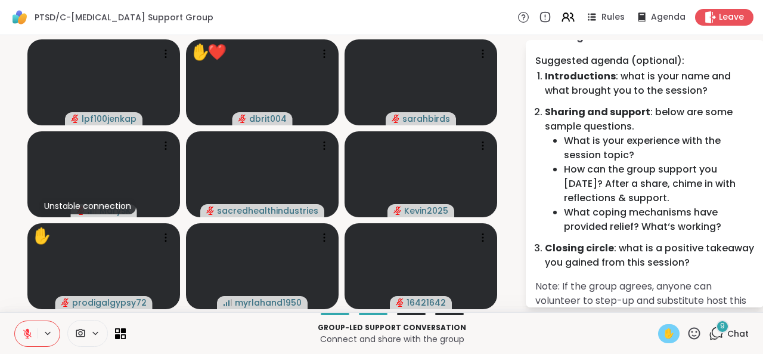
click at [27, 321] on button at bounding box center [26, 333] width 23 height 25
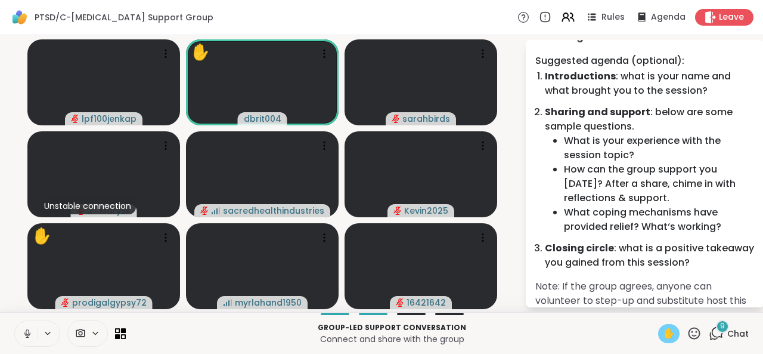
click at [17, 339] on button at bounding box center [26, 333] width 23 height 25
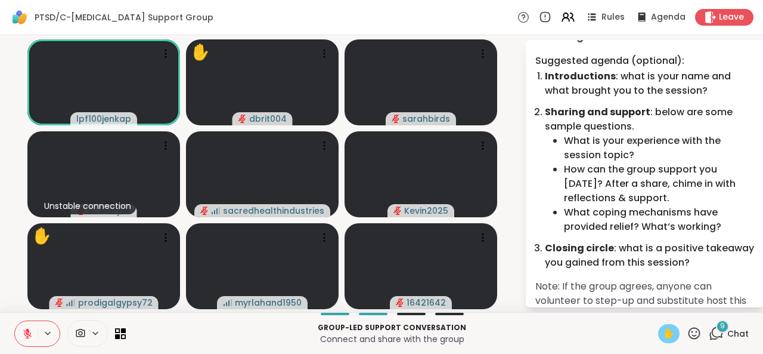
click at [18, 339] on button at bounding box center [26, 333] width 23 height 25
click at [18, 339] on button at bounding box center [25, 333] width 24 height 25
click at [18, 339] on button at bounding box center [26, 333] width 23 height 25
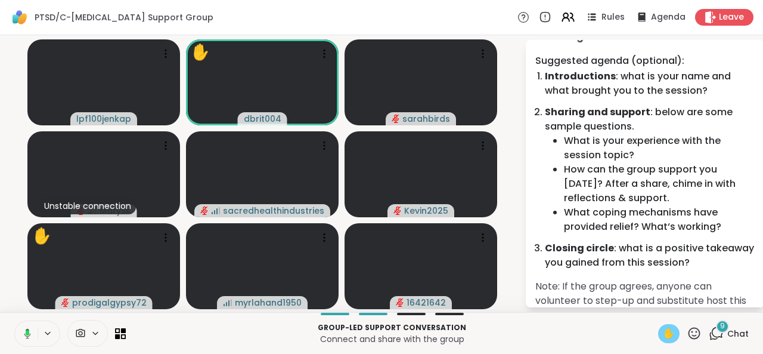
click at [18, 339] on button at bounding box center [25, 333] width 24 height 25
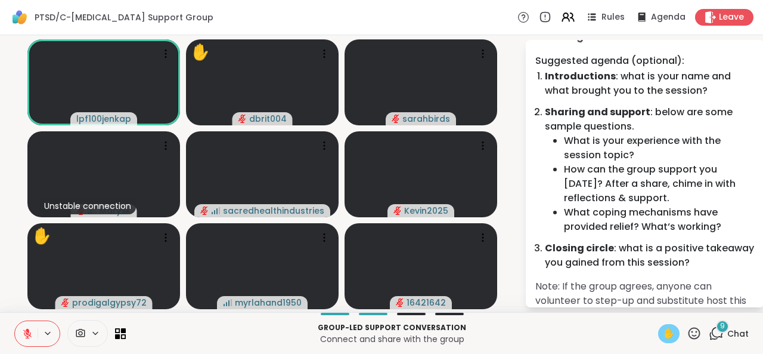
click at [18, 339] on button at bounding box center [26, 333] width 23 height 25
click at [18, 340] on button at bounding box center [26, 333] width 23 height 25
click at [687, 333] on icon at bounding box center [694, 332] width 15 height 15
click at [653, 307] on span "❤️" at bounding box center [659, 301] width 12 height 14
click at [45, 333] on icon at bounding box center [47, 332] width 5 height 2
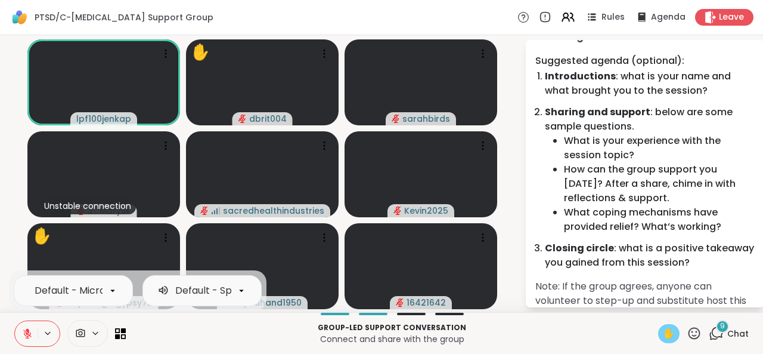
click at [38, 333] on button at bounding box center [49, 333] width 22 height 10
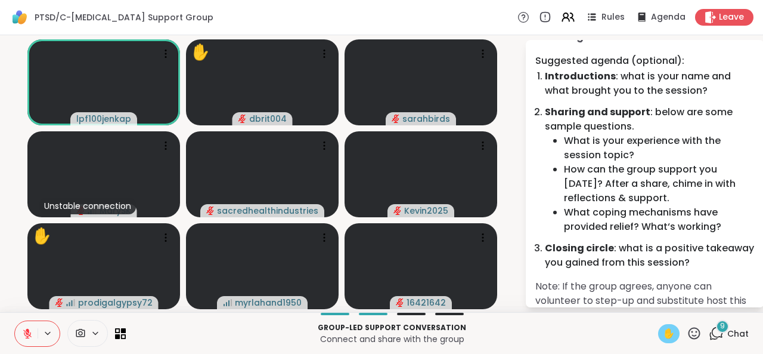
click at [27, 333] on button at bounding box center [26, 333] width 23 height 25
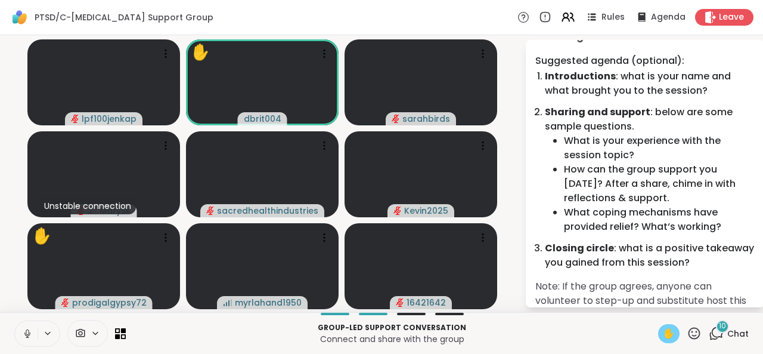
click at [22, 331] on icon at bounding box center [27, 333] width 11 height 11
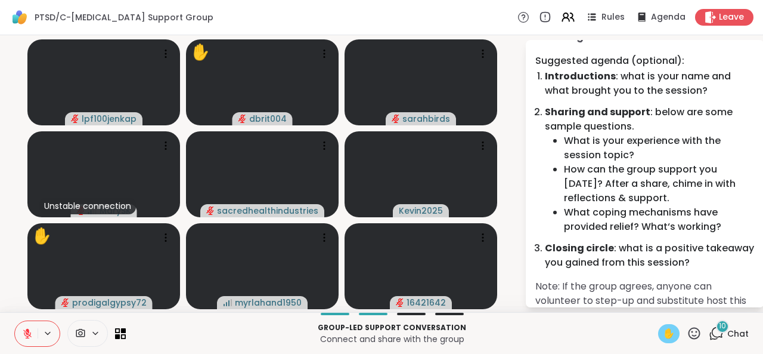
click at [26, 337] on button at bounding box center [26, 333] width 23 height 25
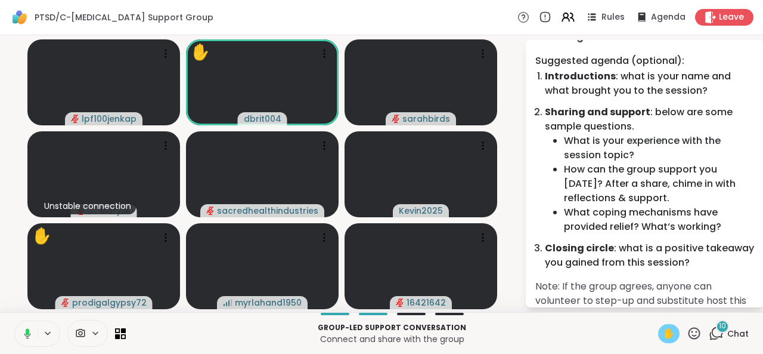
click at [26, 337] on button at bounding box center [25, 333] width 24 height 25
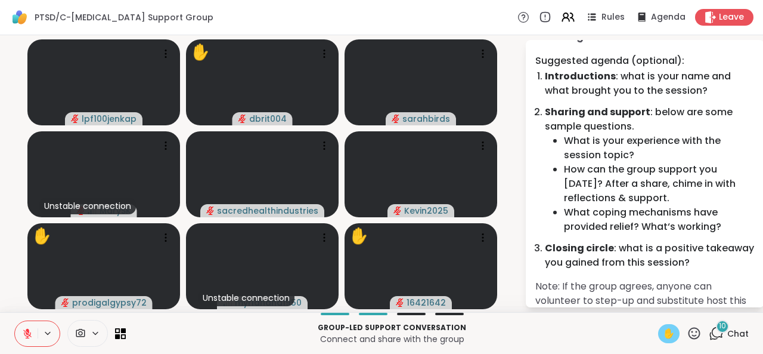
click at [15, 337] on button at bounding box center [26, 333] width 23 height 25
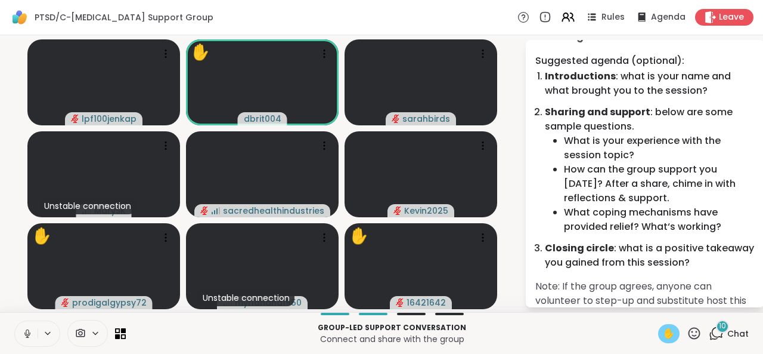
click at [24, 335] on icon at bounding box center [27, 333] width 6 height 4
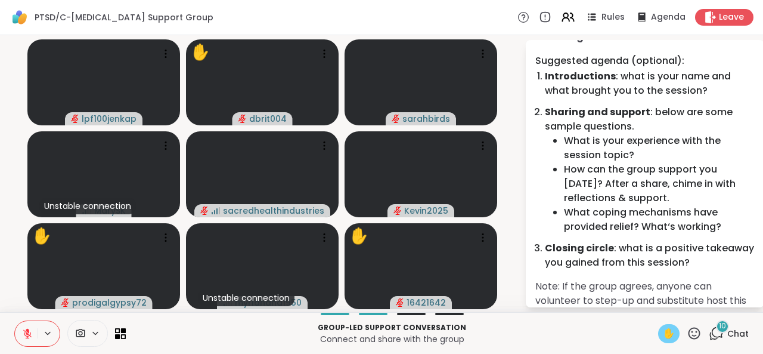
click at [22, 334] on icon at bounding box center [27, 333] width 11 height 11
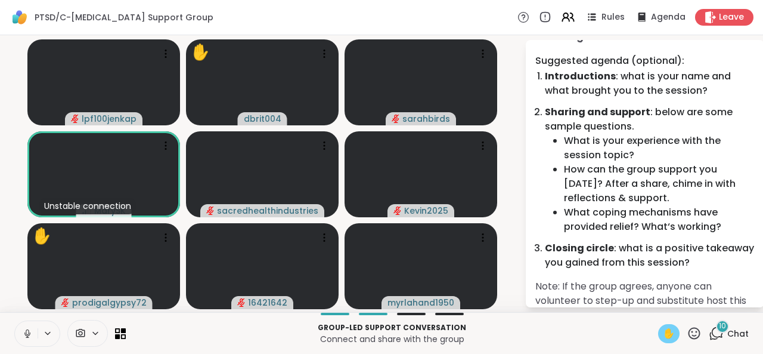
click at [663, 330] on span "✋" at bounding box center [669, 333] width 12 height 14
click at [687, 334] on icon at bounding box center [694, 332] width 15 height 15
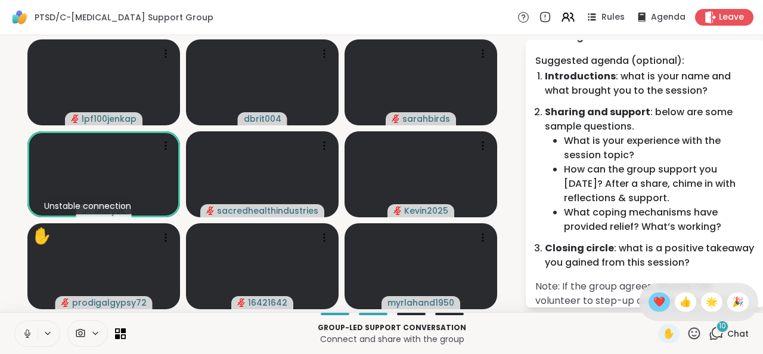
click at [653, 305] on span "❤️" at bounding box center [659, 301] width 12 height 14
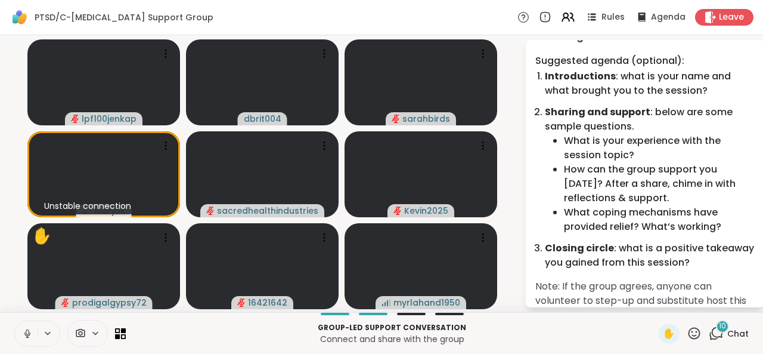
click at [716, 326] on div "10" at bounding box center [722, 326] width 13 height 13
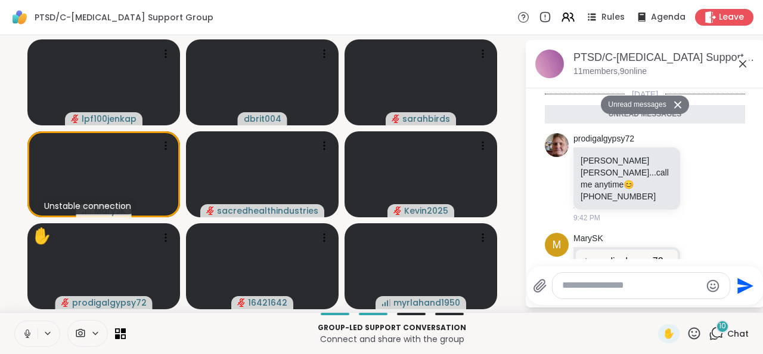
scroll to position [807, 0]
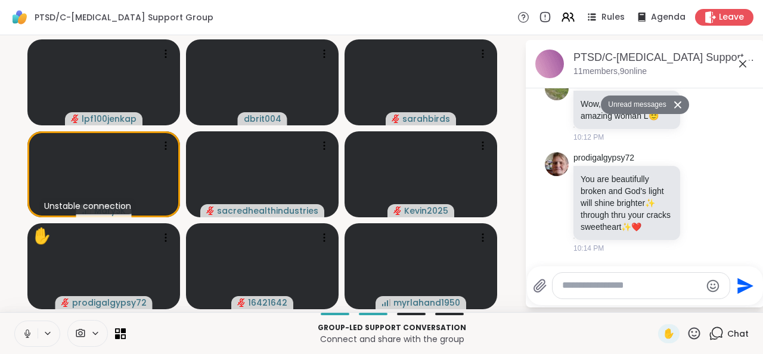
click at [633, 284] on textarea "Type your message" at bounding box center [631, 285] width 139 height 13
type textarea "*"
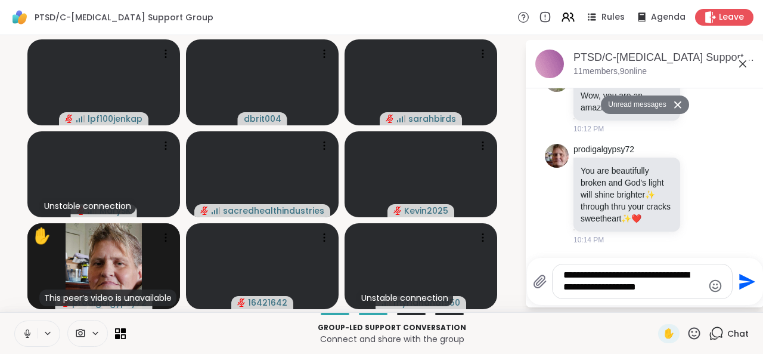
type textarea "**********"
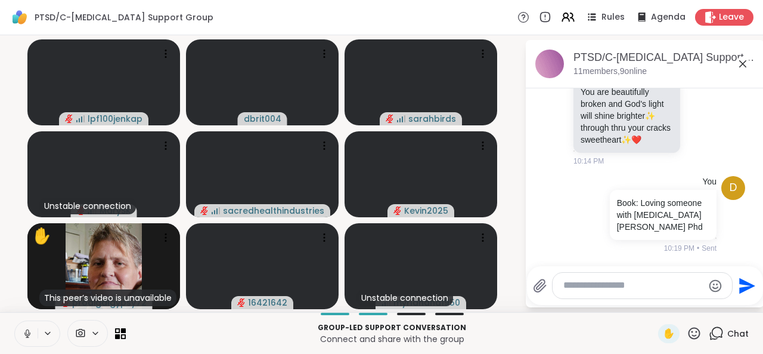
scroll to position [878, 0]
click at [22, 333] on icon at bounding box center [27, 333] width 11 height 11
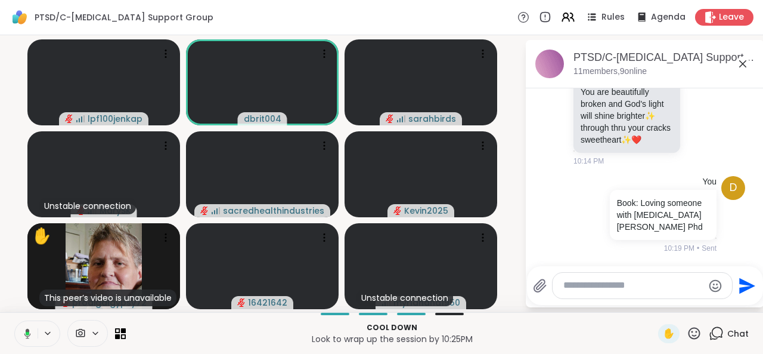
click at [736, 63] on icon at bounding box center [743, 64] width 14 height 14
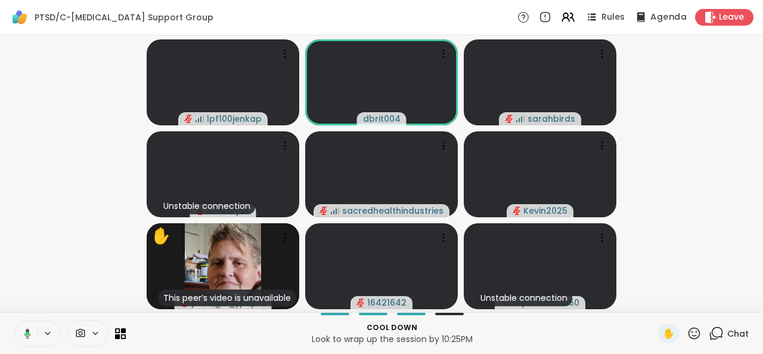
click at [650, 17] on span "Agenda" at bounding box center [668, 17] width 36 height 13
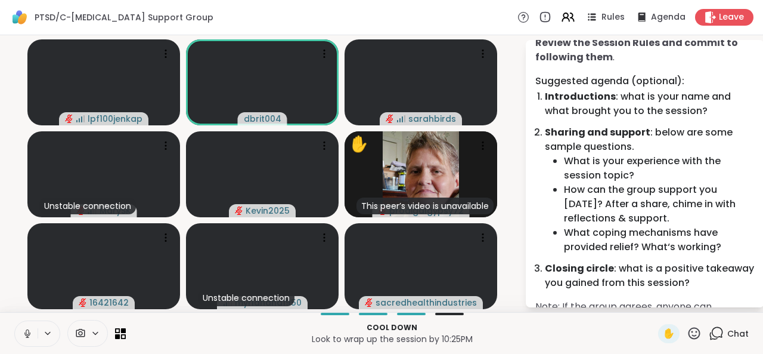
scroll to position [110, 0]
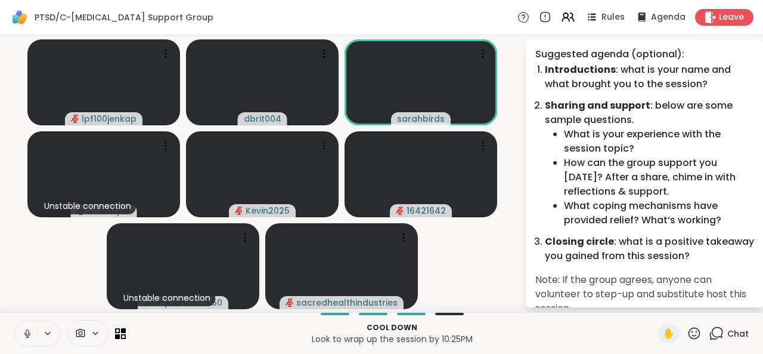
click at [22, 334] on icon at bounding box center [27, 333] width 11 height 11
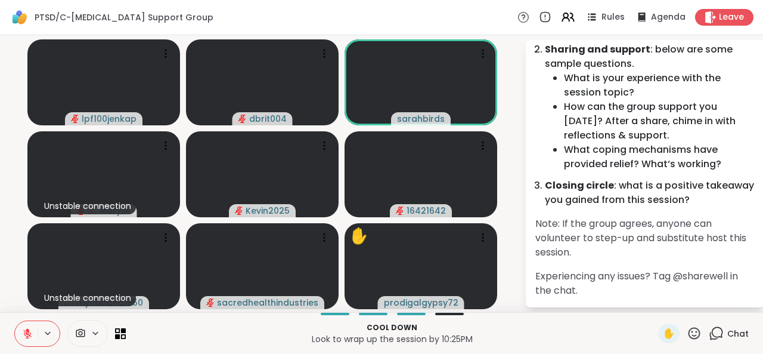
scroll to position [179, 0]
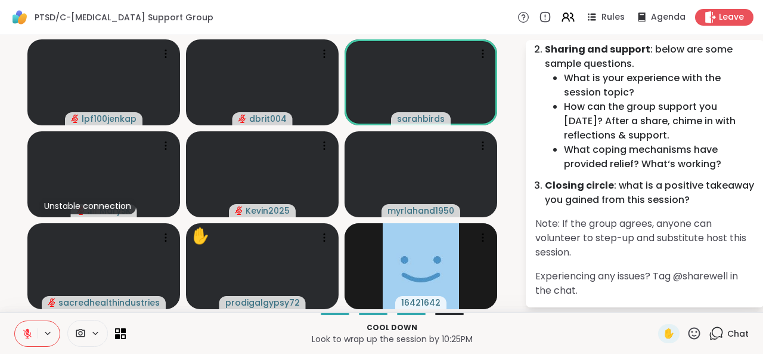
click at [687, 333] on icon at bounding box center [694, 332] width 15 height 15
click at [653, 300] on span "❤️" at bounding box center [659, 301] width 12 height 14
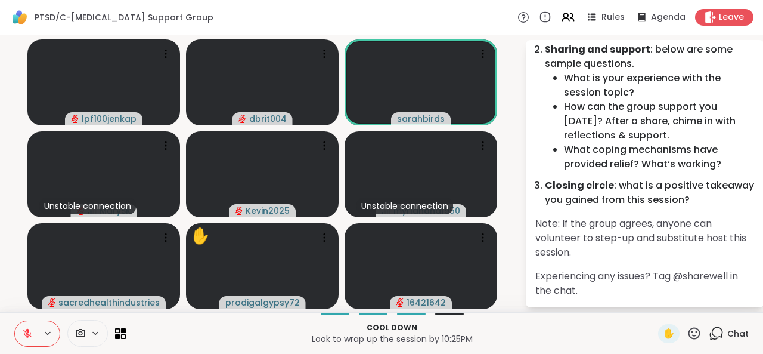
click at [709, 333] on icon at bounding box center [716, 332] width 15 height 15
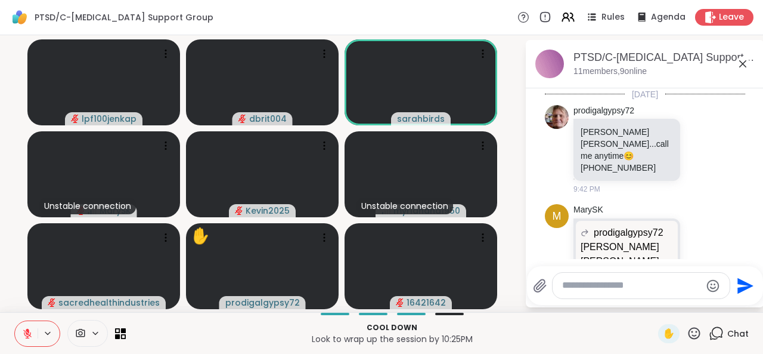
scroll to position [878, 0]
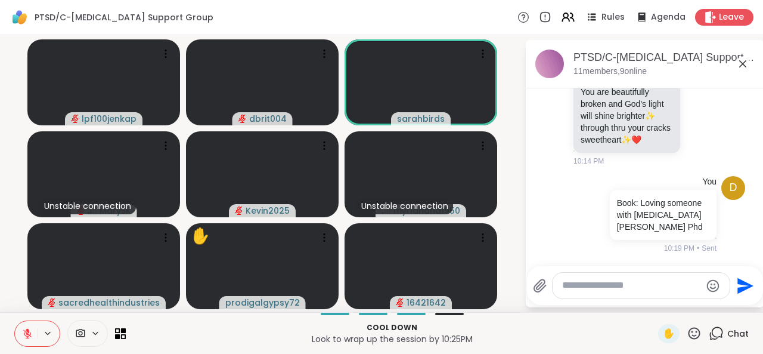
click at [587, 288] on textarea "Type your message" at bounding box center [631, 285] width 139 height 13
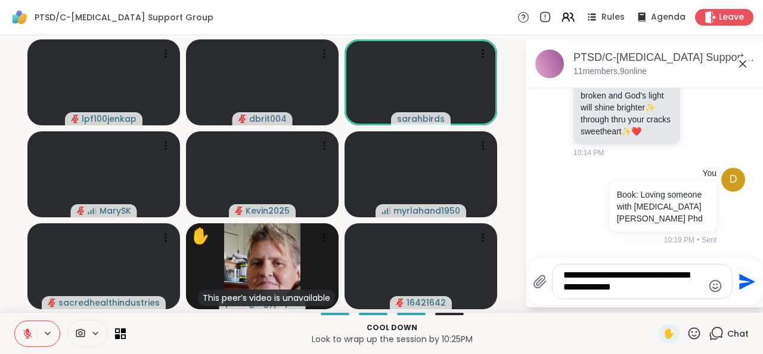
type textarea "**********"
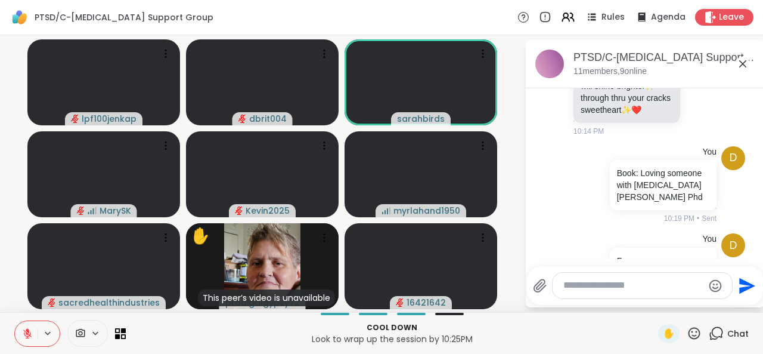
scroll to position [977, 0]
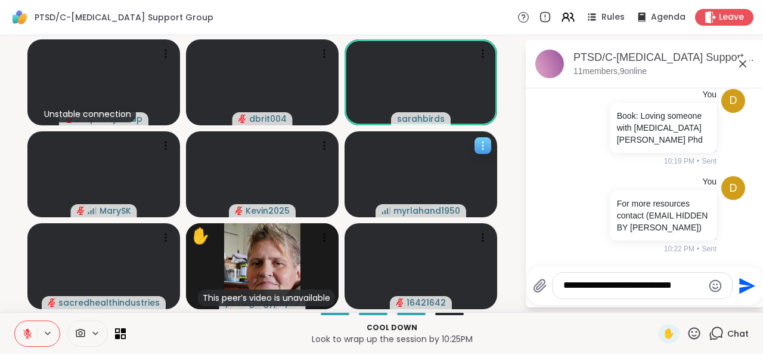
type textarea "**********"
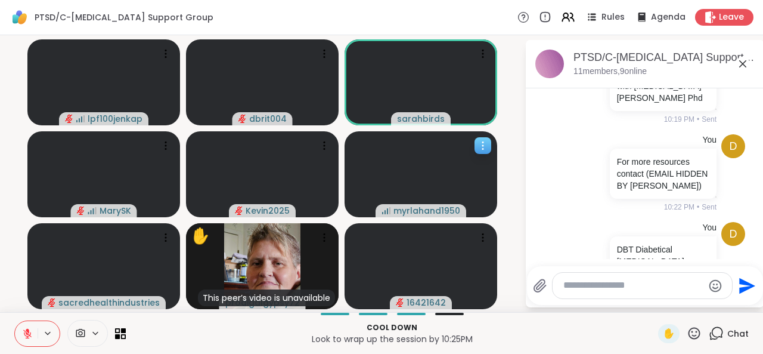
scroll to position [1052, 0]
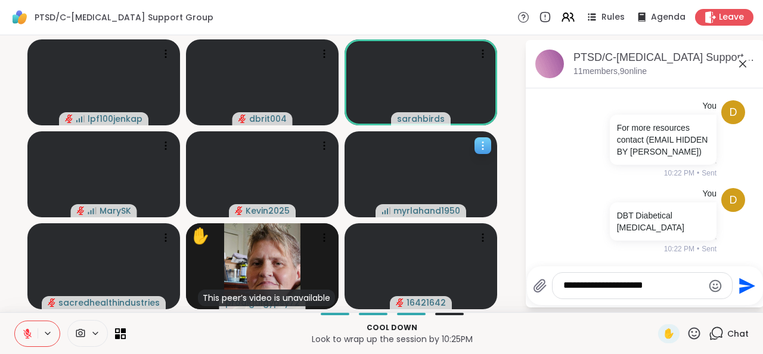
type textarea "**********"
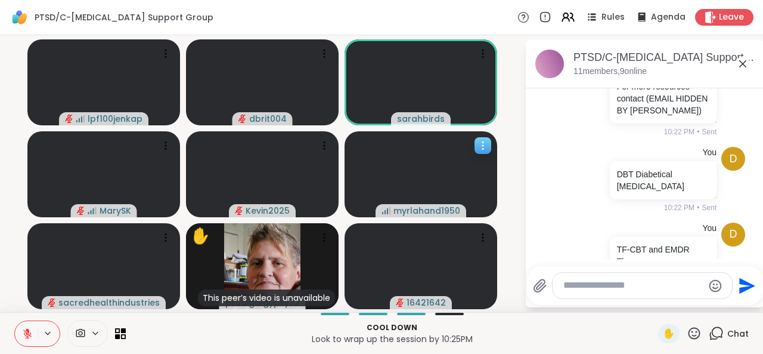
scroll to position [1127, 0]
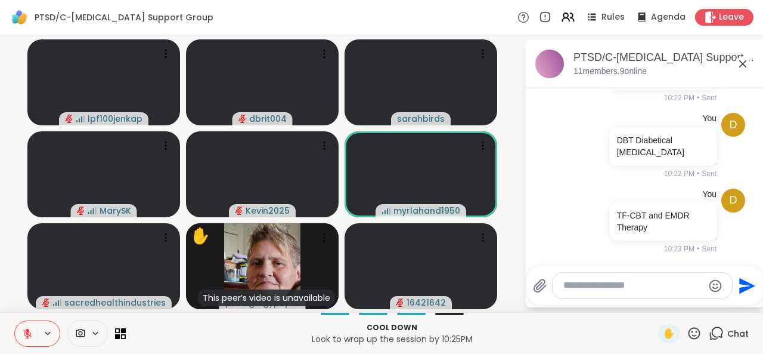
click at [24, 332] on button at bounding box center [26, 333] width 23 height 25
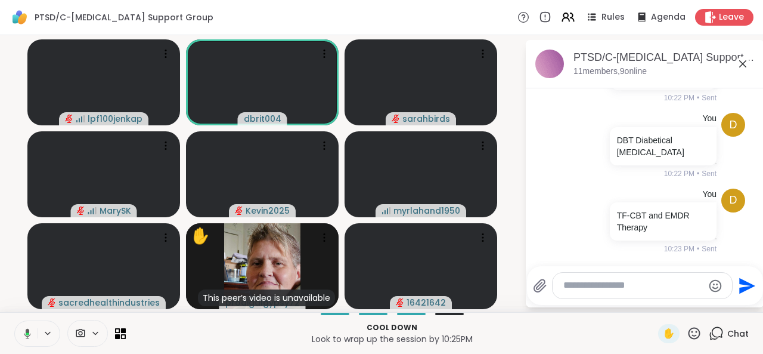
click at [24, 331] on icon at bounding box center [27, 333] width 7 height 10
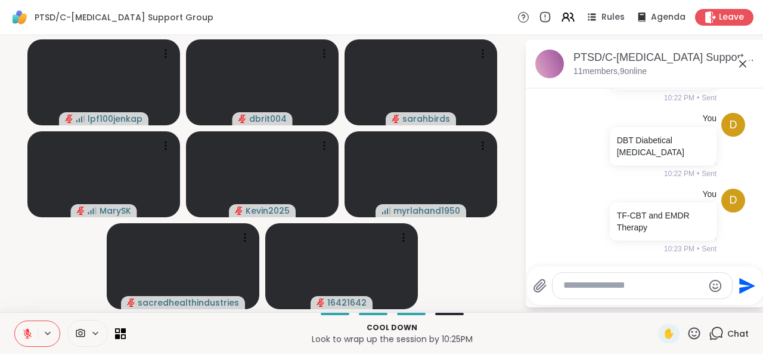
click at [22, 334] on icon at bounding box center [27, 333] width 11 height 11
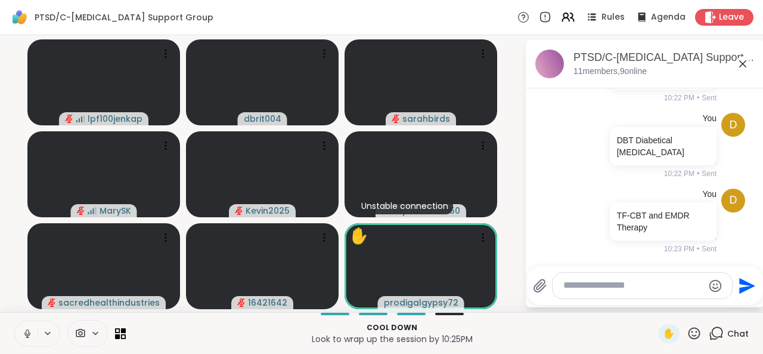
click at [22, 328] on icon at bounding box center [27, 333] width 11 height 11
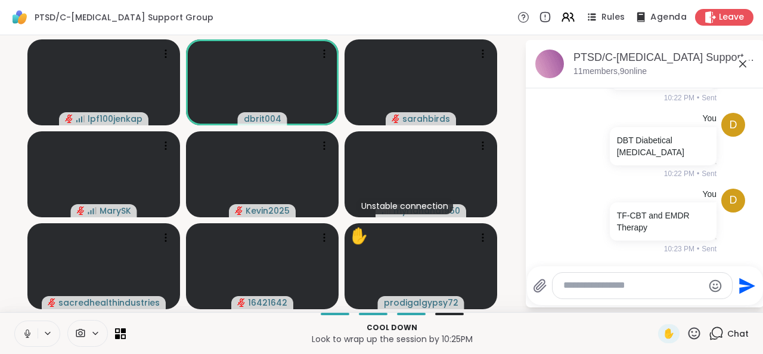
click at [650, 18] on span "Agenda" at bounding box center [668, 17] width 36 height 13
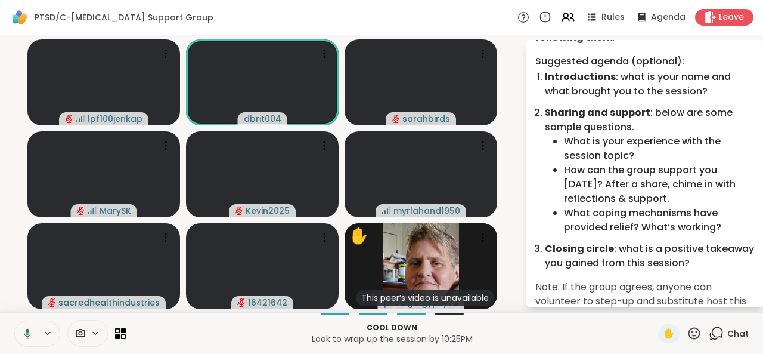
scroll to position [99, 0]
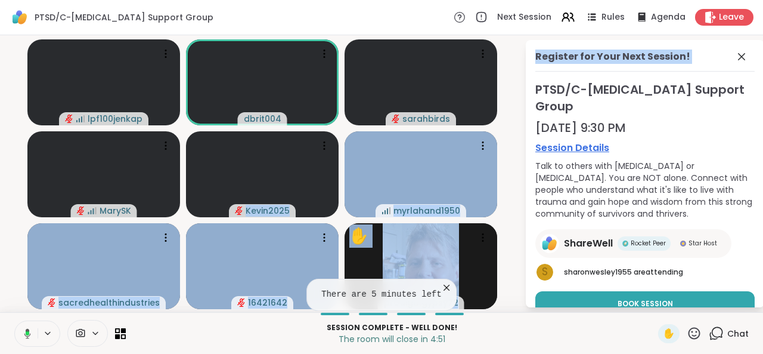
drag, startPoint x: 721, startPoint y: 52, endPoint x: 157, endPoint y: 218, distance: 587.8
click at [157, 218] on div "lpf100jenkap dbrit004 sarahbirds MarySK Kevin2025 myrlahand1950 sacredhealthind…" at bounding box center [381, 173] width 763 height 277
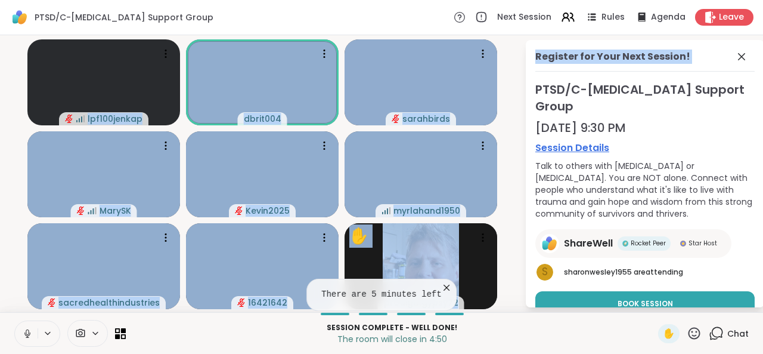
click at [24, 335] on icon at bounding box center [27, 333] width 6 height 4
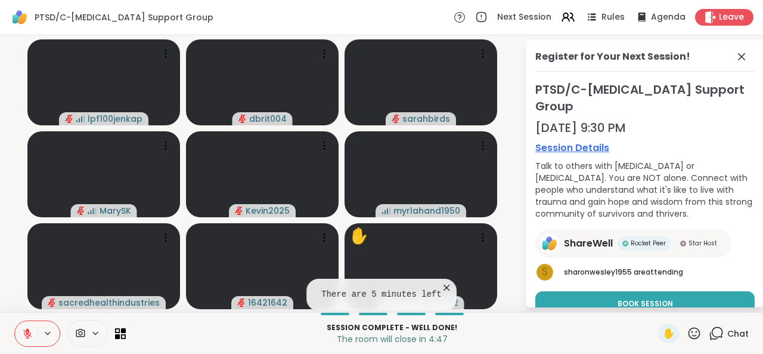
click at [517, 128] on div "Register for Your Next Session! PTSD/C-[MEDICAL_DATA] Support Group [DATE] 9:30…" at bounding box center [636, 173] width 238 height 267
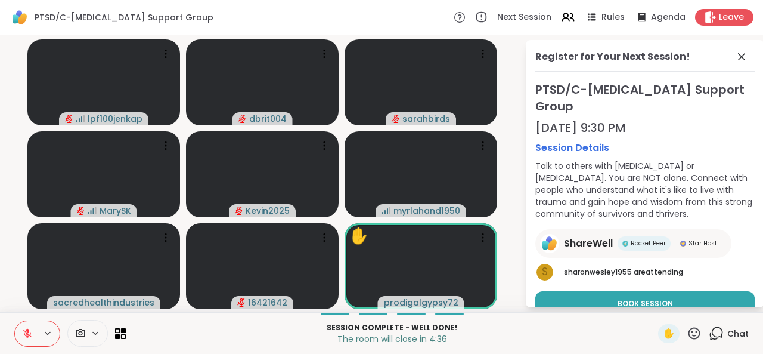
click at [22, 333] on icon at bounding box center [27, 333] width 11 height 11
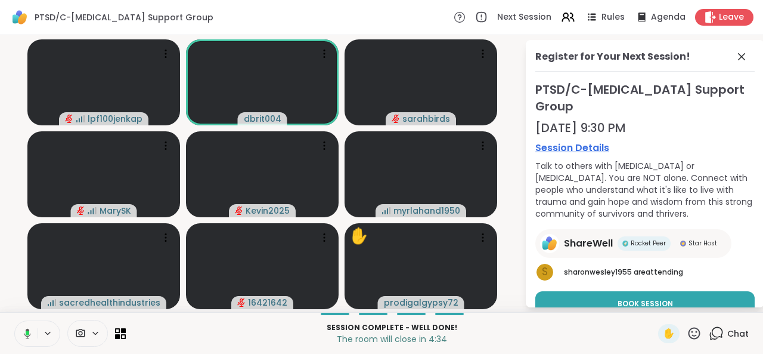
click at [18, 327] on button at bounding box center [25, 333] width 24 height 25
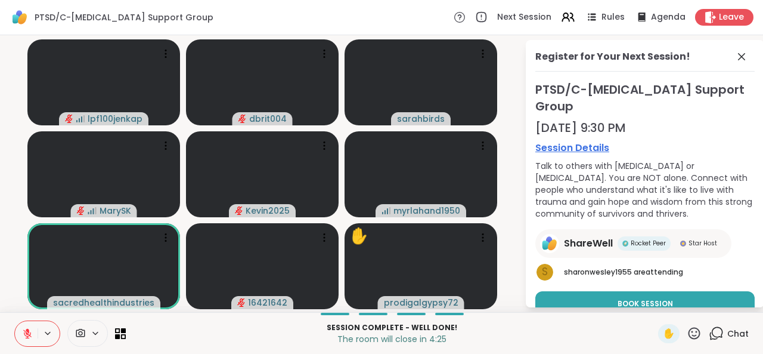
click at [22, 329] on icon at bounding box center [27, 333] width 11 height 11
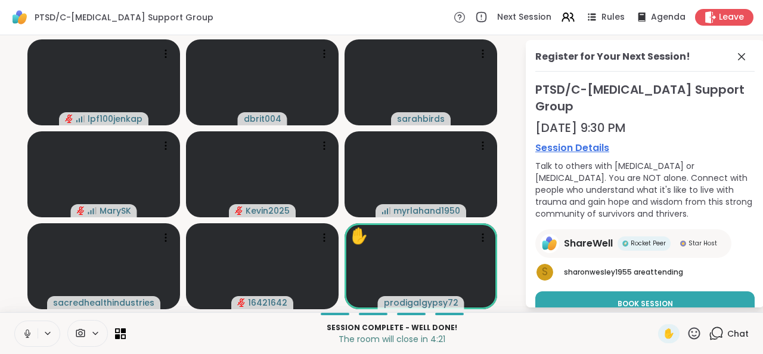
click at [25, 332] on button at bounding box center [26, 333] width 23 height 25
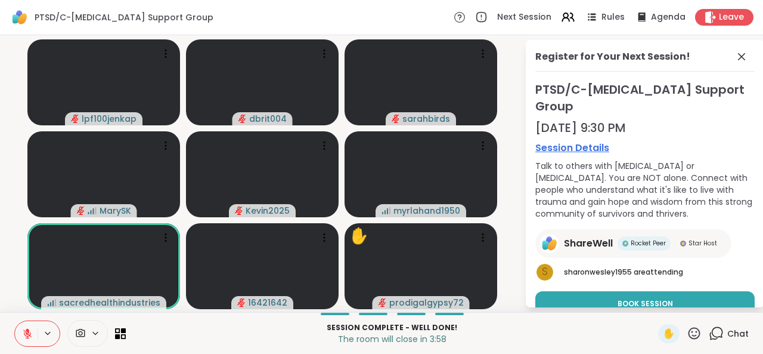
click at [25, 332] on button at bounding box center [26, 333] width 23 height 25
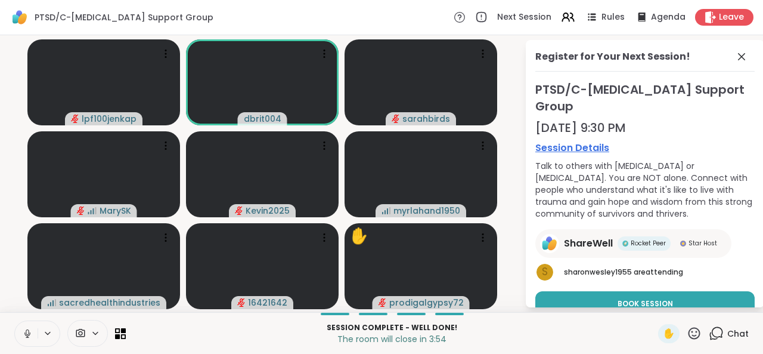
click at [22, 330] on icon at bounding box center [27, 333] width 11 height 11
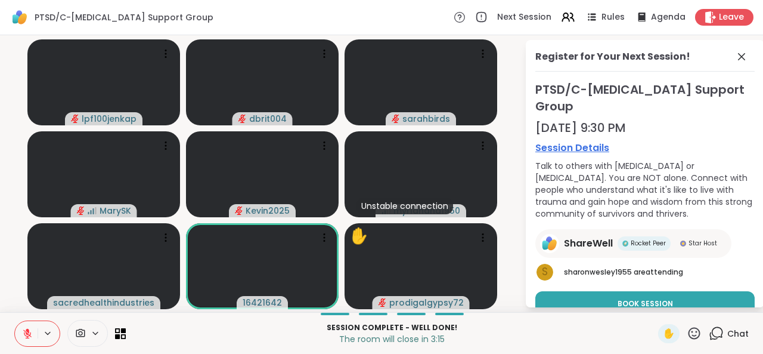
click at [22, 330] on icon at bounding box center [27, 333] width 11 height 11
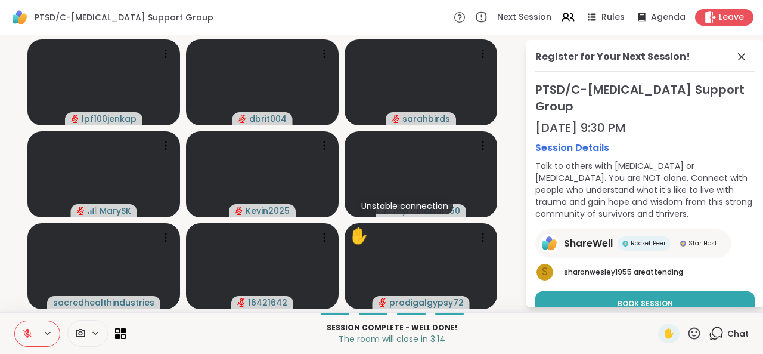
click at [22, 330] on icon at bounding box center [27, 333] width 11 height 11
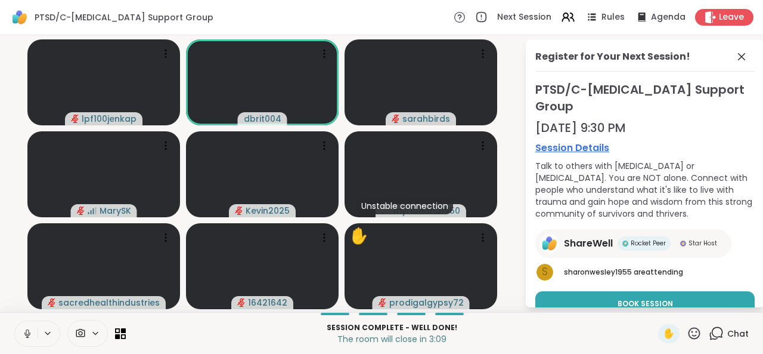
click at [22, 331] on icon at bounding box center [27, 333] width 11 height 11
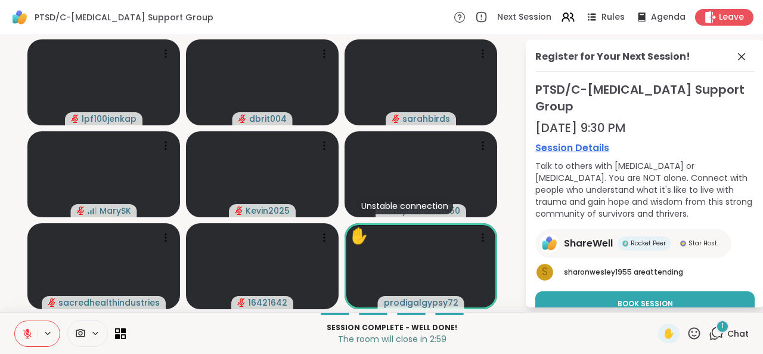
click at [23, 331] on icon at bounding box center [27, 333] width 8 height 8
click at [22, 331] on icon at bounding box center [27, 333] width 11 height 11
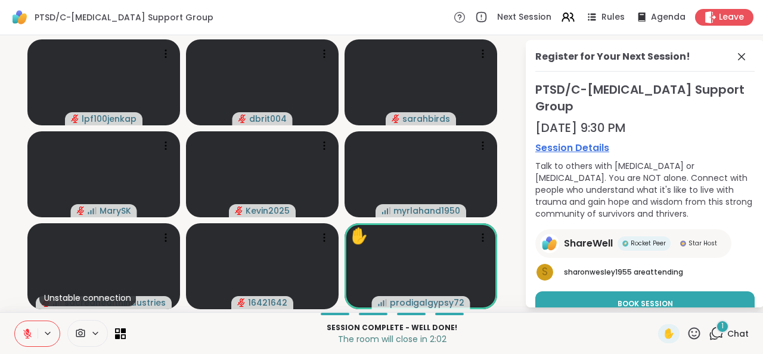
click at [23, 331] on icon at bounding box center [27, 333] width 8 height 8
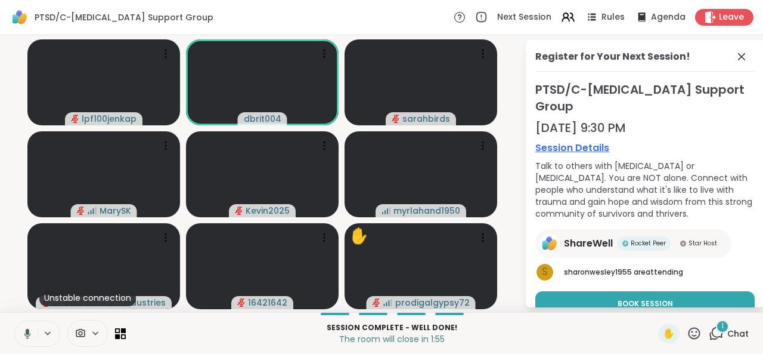
click at [20, 331] on icon at bounding box center [25, 333] width 11 height 11
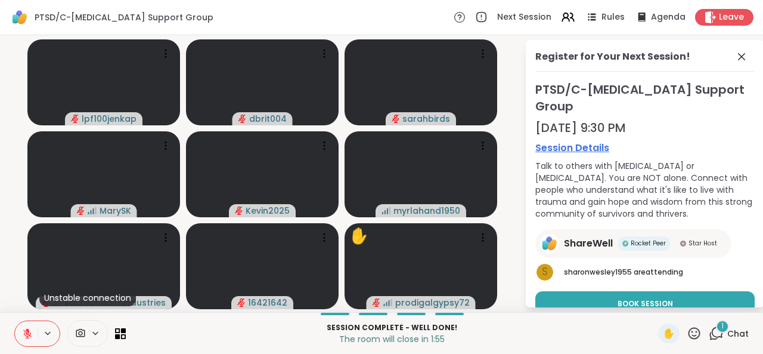
click at [23, 331] on icon at bounding box center [27, 333] width 8 height 8
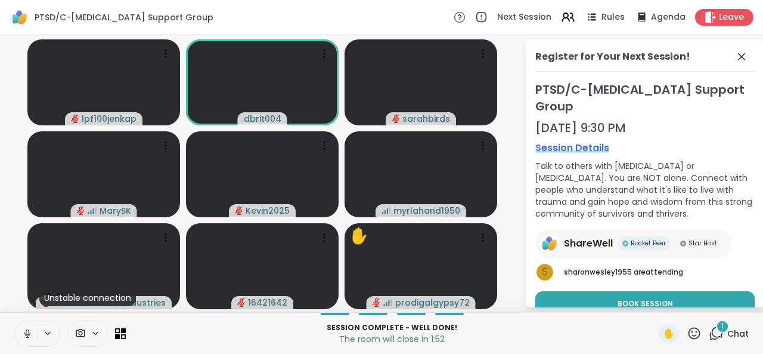
click at [24, 334] on icon at bounding box center [27, 333] width 6 height 4
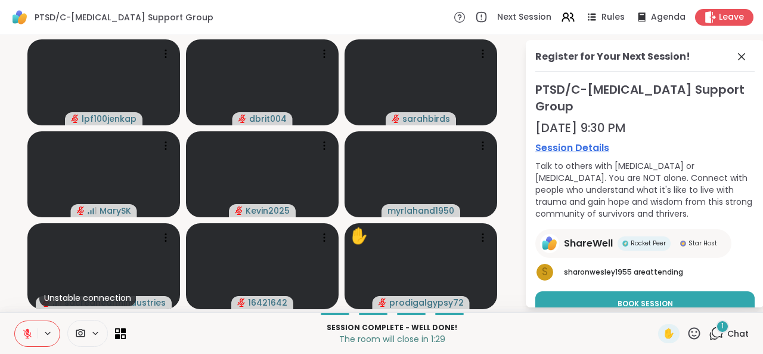
click at [22, 334] on icon at bounding box center [27, 333] width 11 height 11
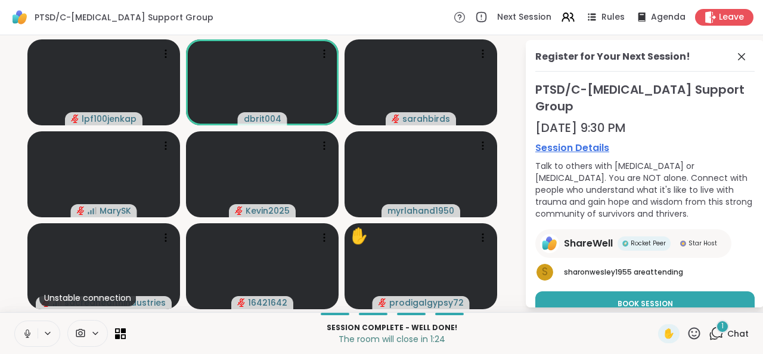
click at [22, 334] on icon at bounding box center [27, 333] width 11 height 11
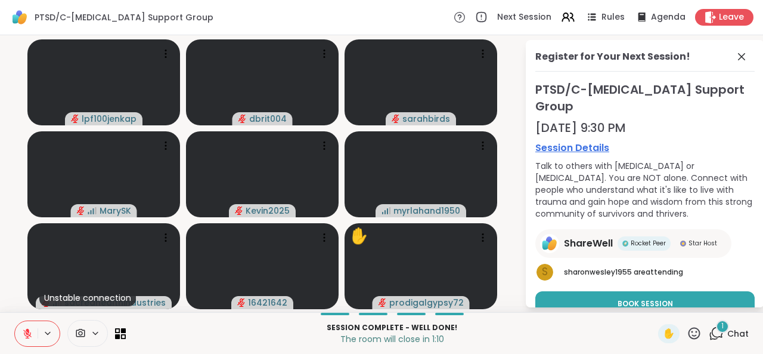
click at [22, 334] on icon at bounding box center [27, 333] width 11 height 11
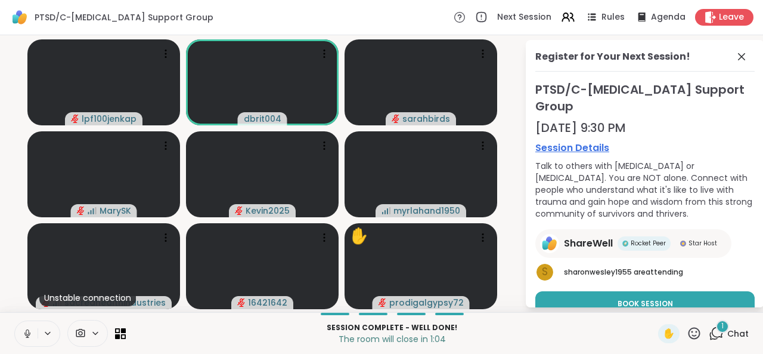
click at [22, 334] on icon at bounding box center [27, 333] width 11 height 11
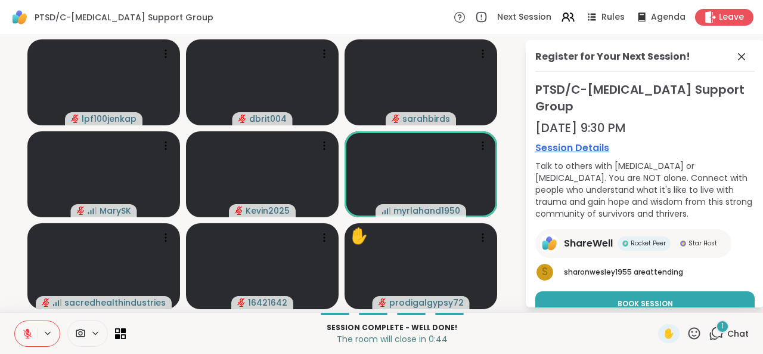
click at [15, 334] on button at bounding box center [26, 333] width 23 height 25
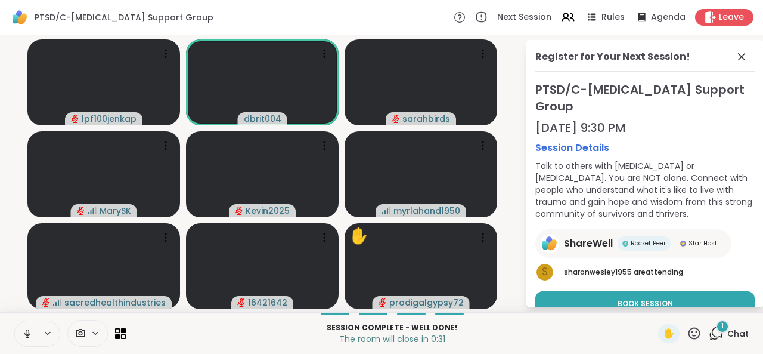
click at [22, 333] on icon at bounding box center [27, 333] width 11 height 11
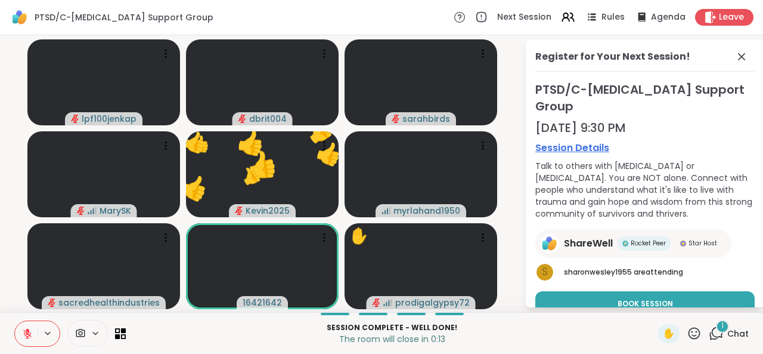
drag, startPoint x: 15, startPoint y: 333, endPoint x: 377, endPoint y: 337, distance: 361.3
click at [377, 337] on div "Session Complete - well done! The room will close in 0:13 ✋ 1 Chat" at bounding box center [381, 333] width 763 height 42
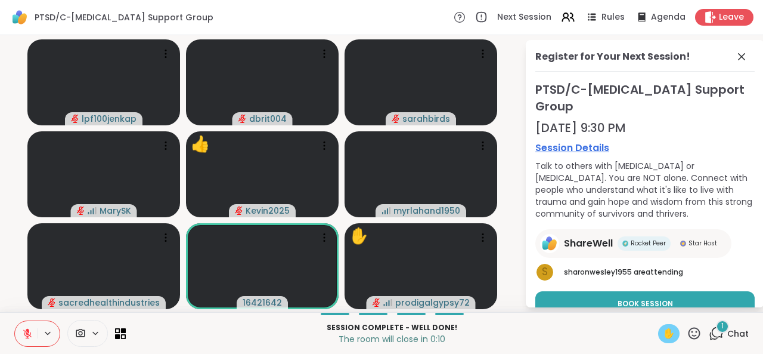
click at [663, 336] on span "✋" at bounding box center [669, 333] width 12 height 14
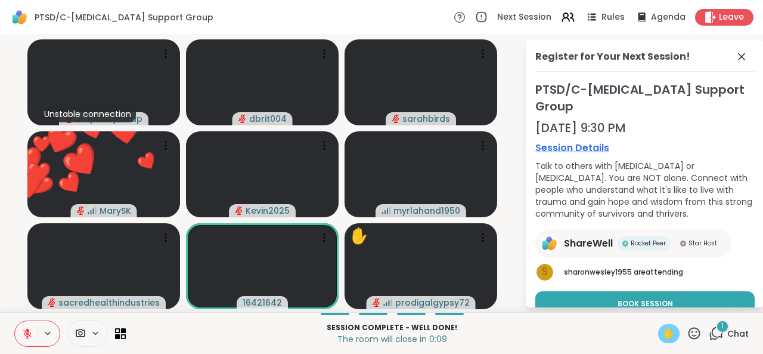
click at [663, 336] on span "✋" at bounding box center [669, 333] width 12 height 14
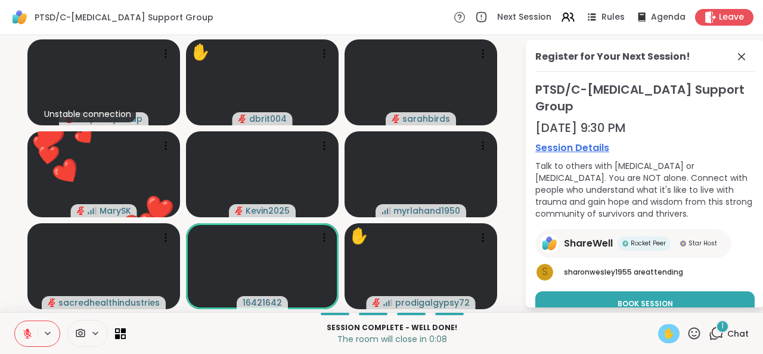
click at [687, 333] on icon at bounding box center [694, 332] width 15 height 15
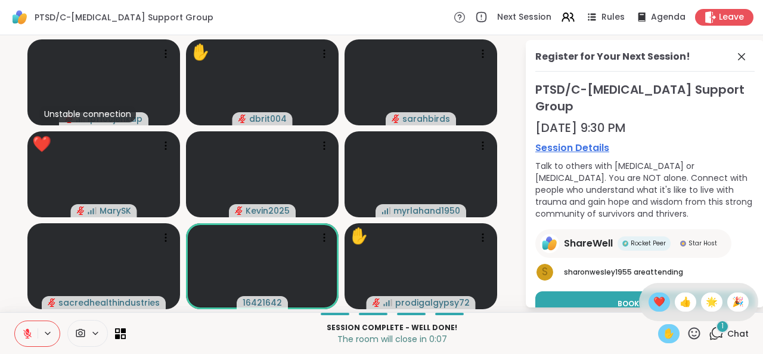
click at [653, 304] on span "❤️" at bounding box center [659, 301] width 12 height 14
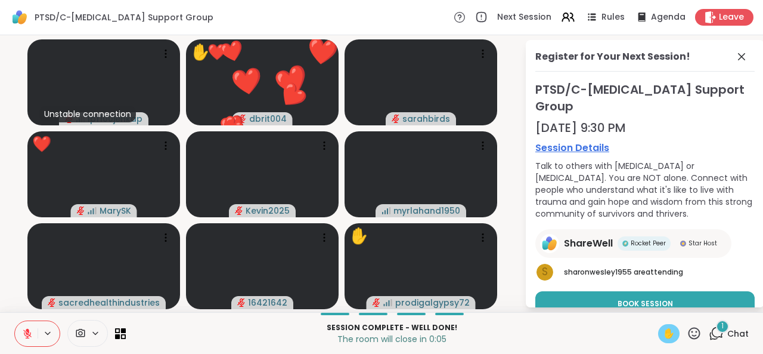
click at [22, 333] on icon at bounding box center [27, 333] width 11 height 11
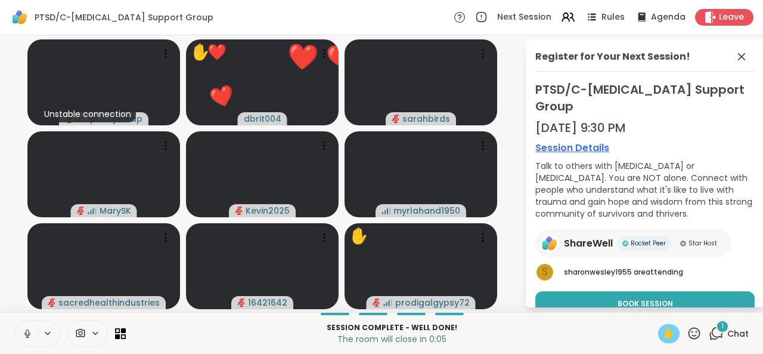
click at [24, 333] on icon at bounding box center [27, 333] width 6 height 4
click at [22, 333] on icon at bounding box center [27, 333] width 11 height 11
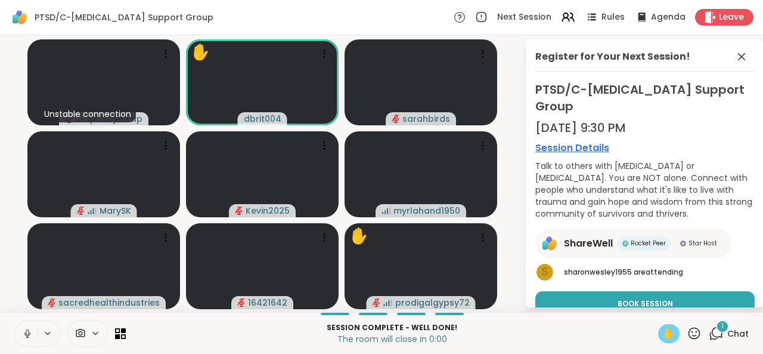
scroll to position [0, 0]
